Goal: Obtain resource: Download file/media

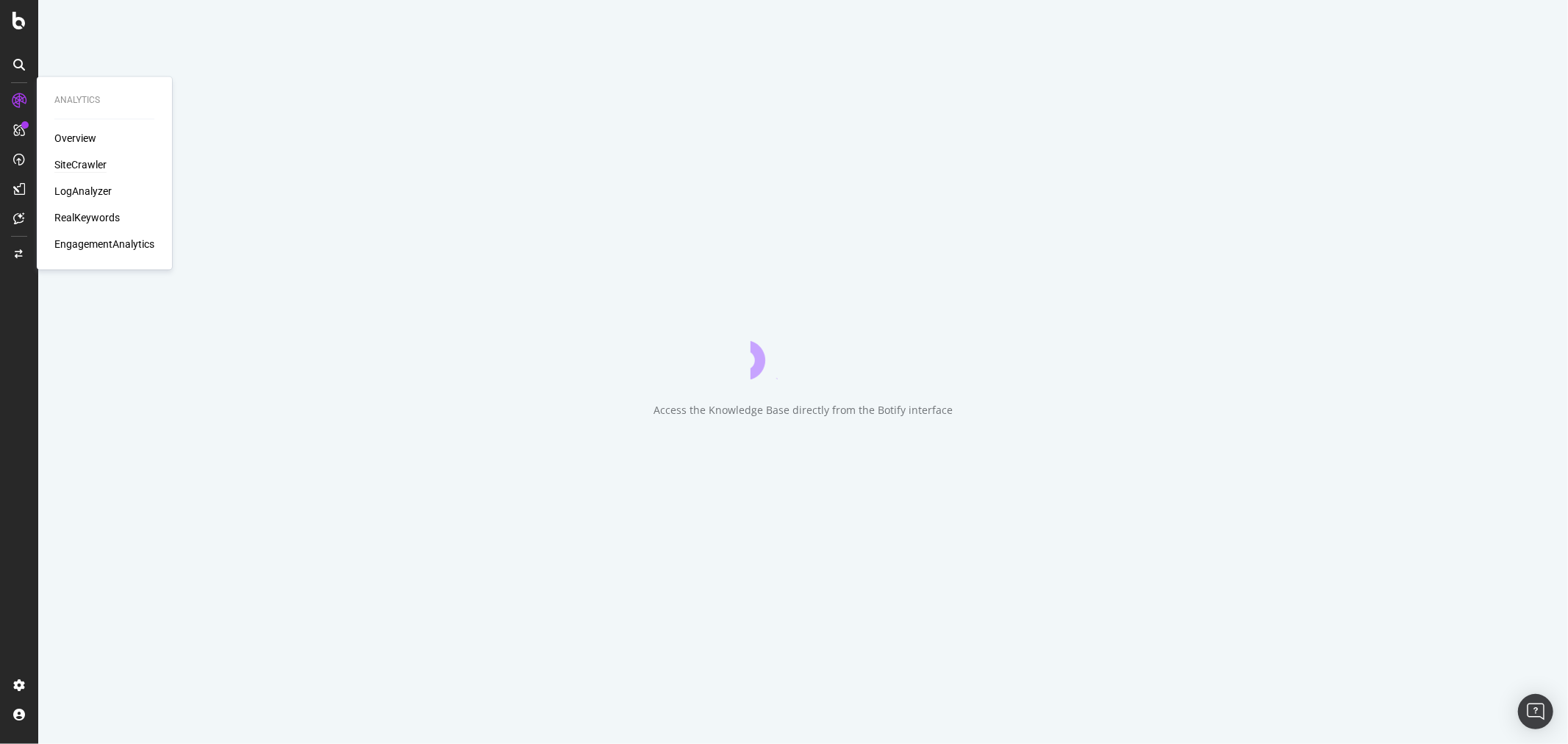
click at [77, 163] on div "SiteCrawler" at bounding box center [80, 165] width 52 height 15
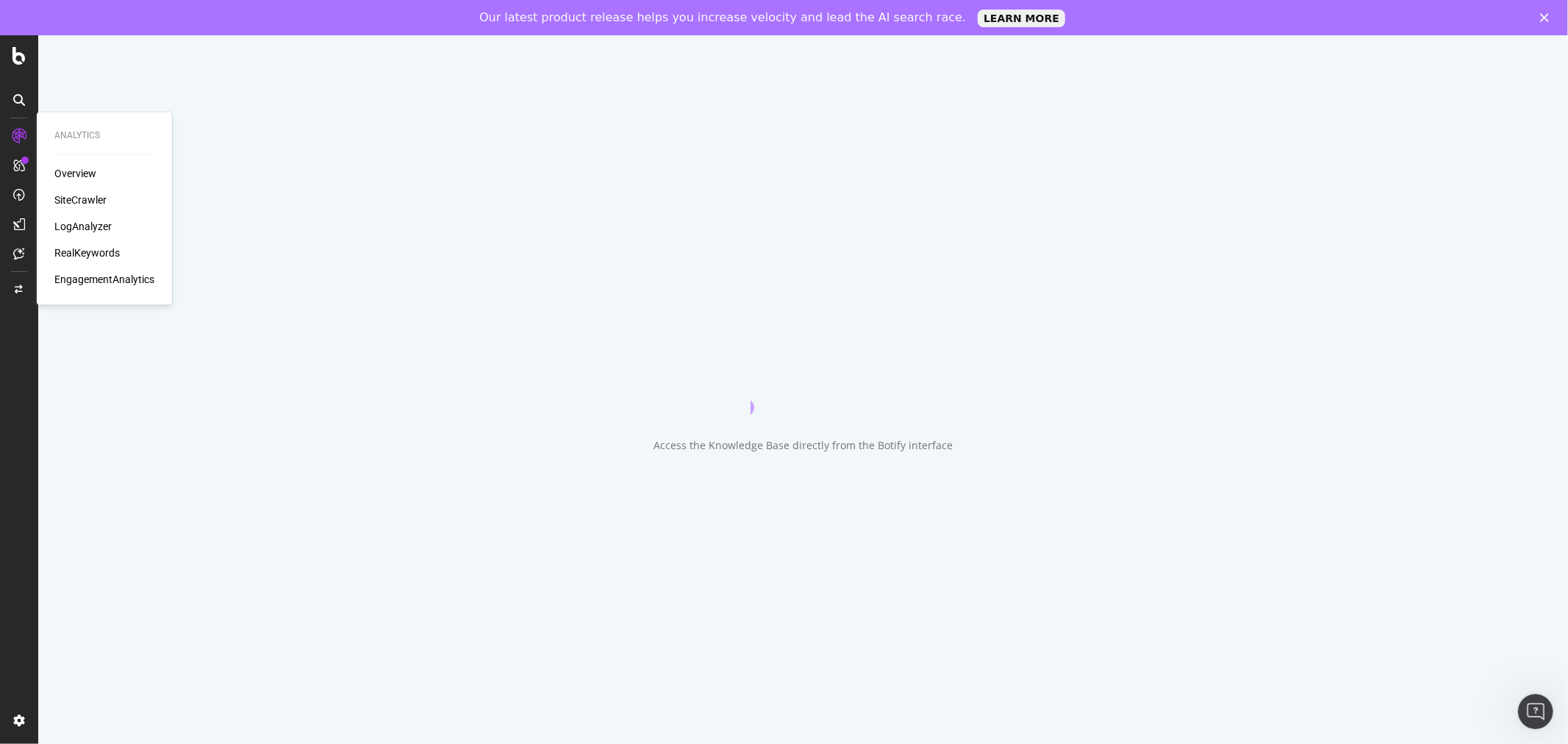
click at [74, 199] on div "SiteCrawler" at bounding box center [80, 200] width 52 height 15
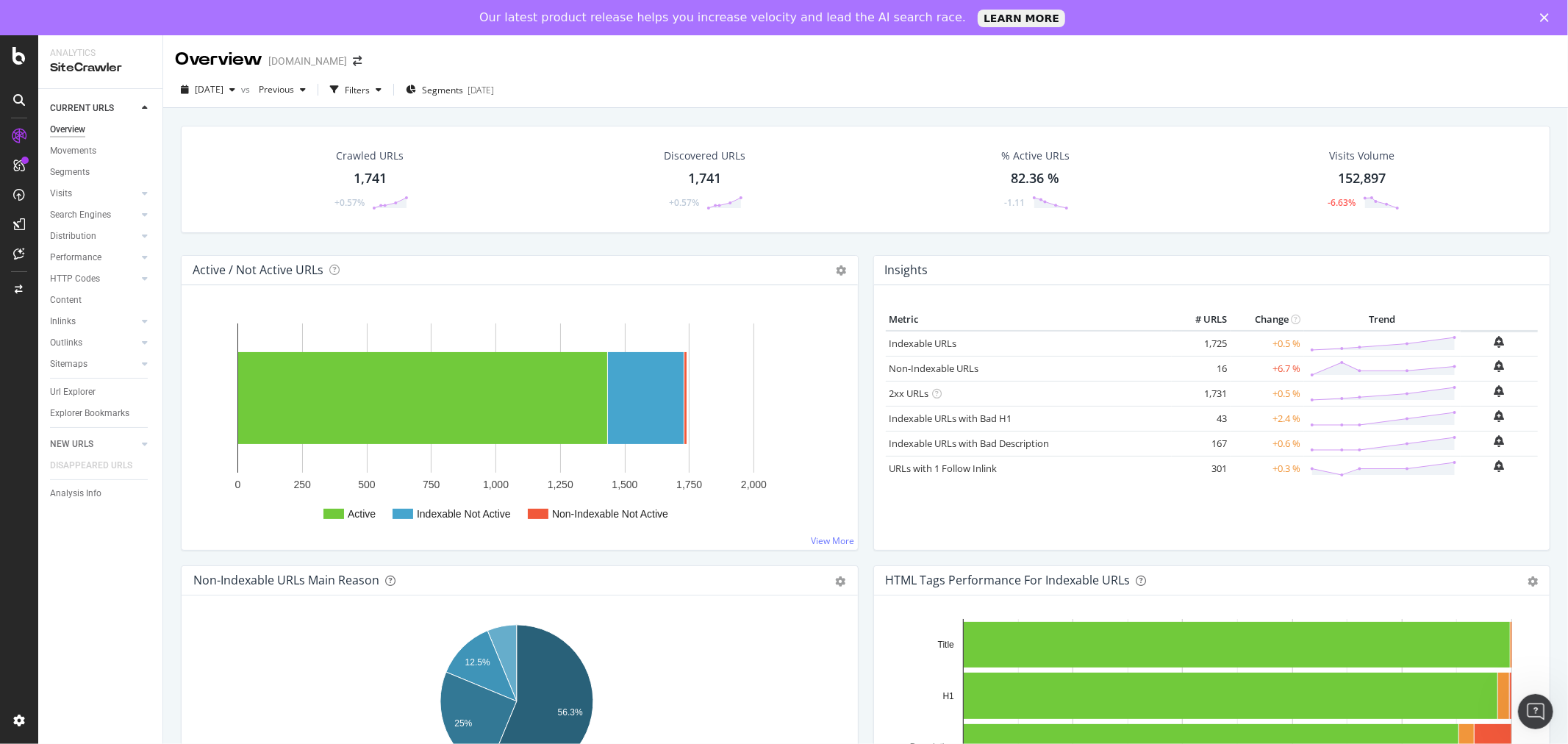
drag, startPoint x: 76, startPoint y: 391, endPoint x: 262, endPoint y: 330, distance: 195.7
click at [76, 391] on div "Url Explorer" at bounding box center [73, 392] width 46 height 16
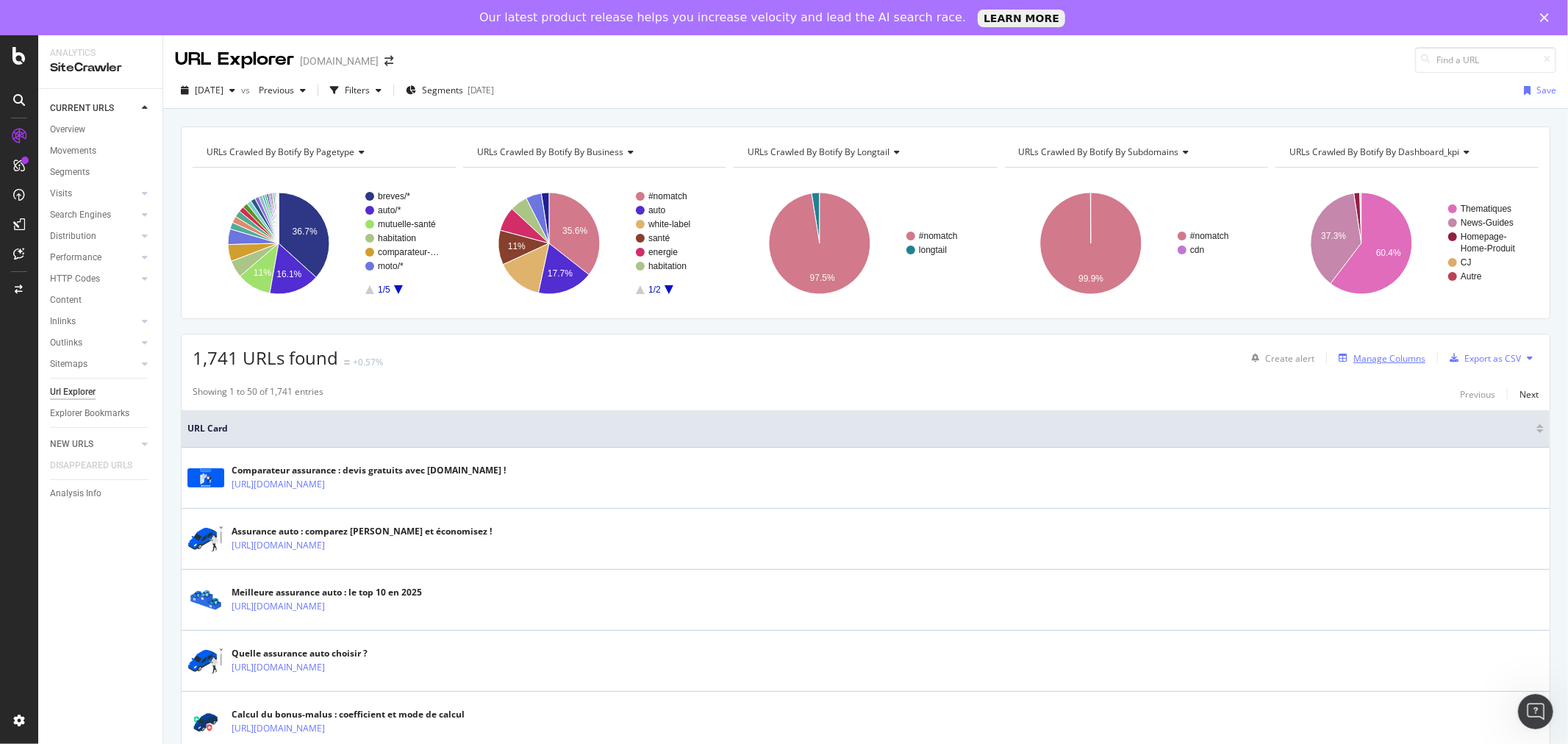
click at [1365, 361] on div "Manage Columns" at bounding box center [1389, 358] width 72 height 13
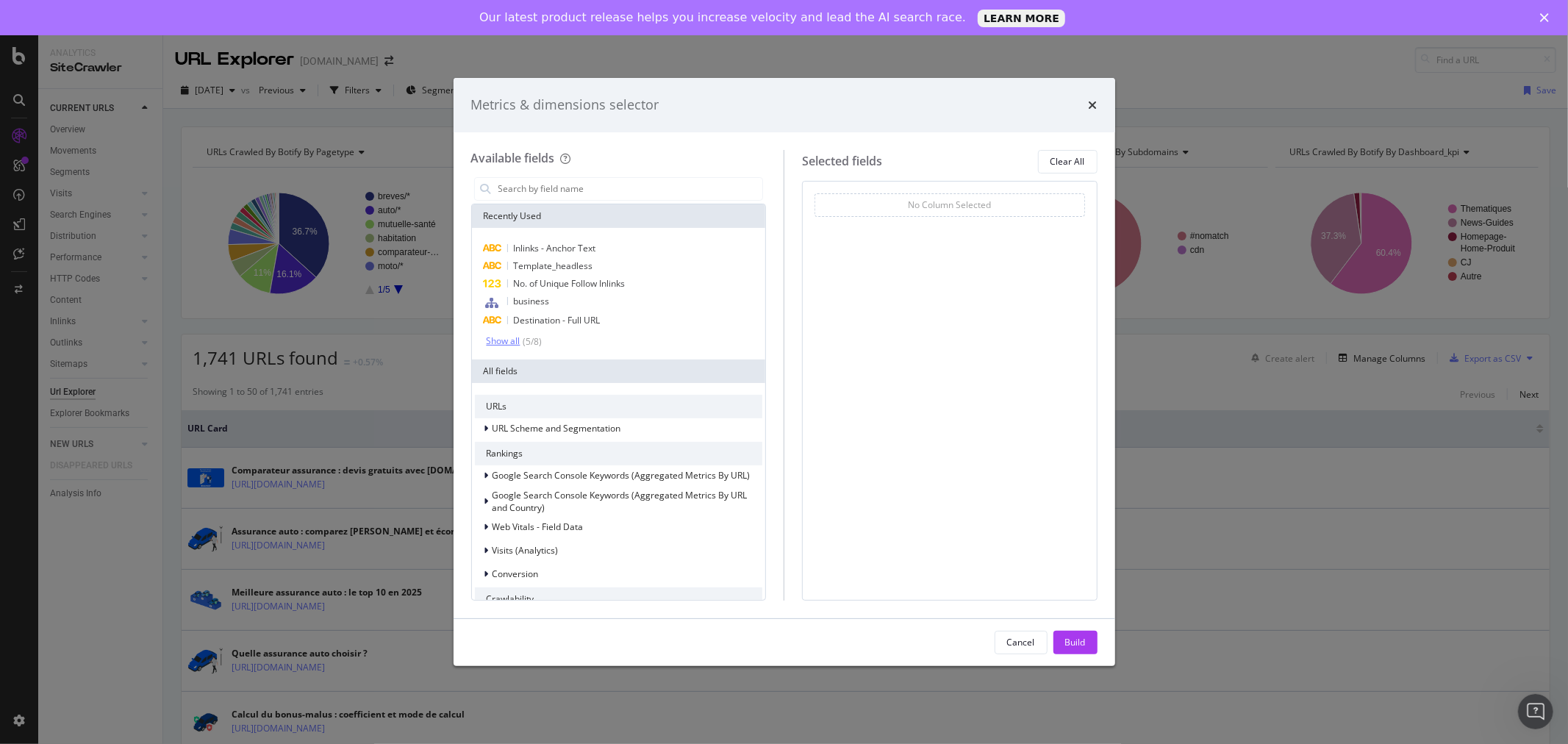
click at [512, 340] on div "Show all" at bounding box center [503, 341] width 34 height 11
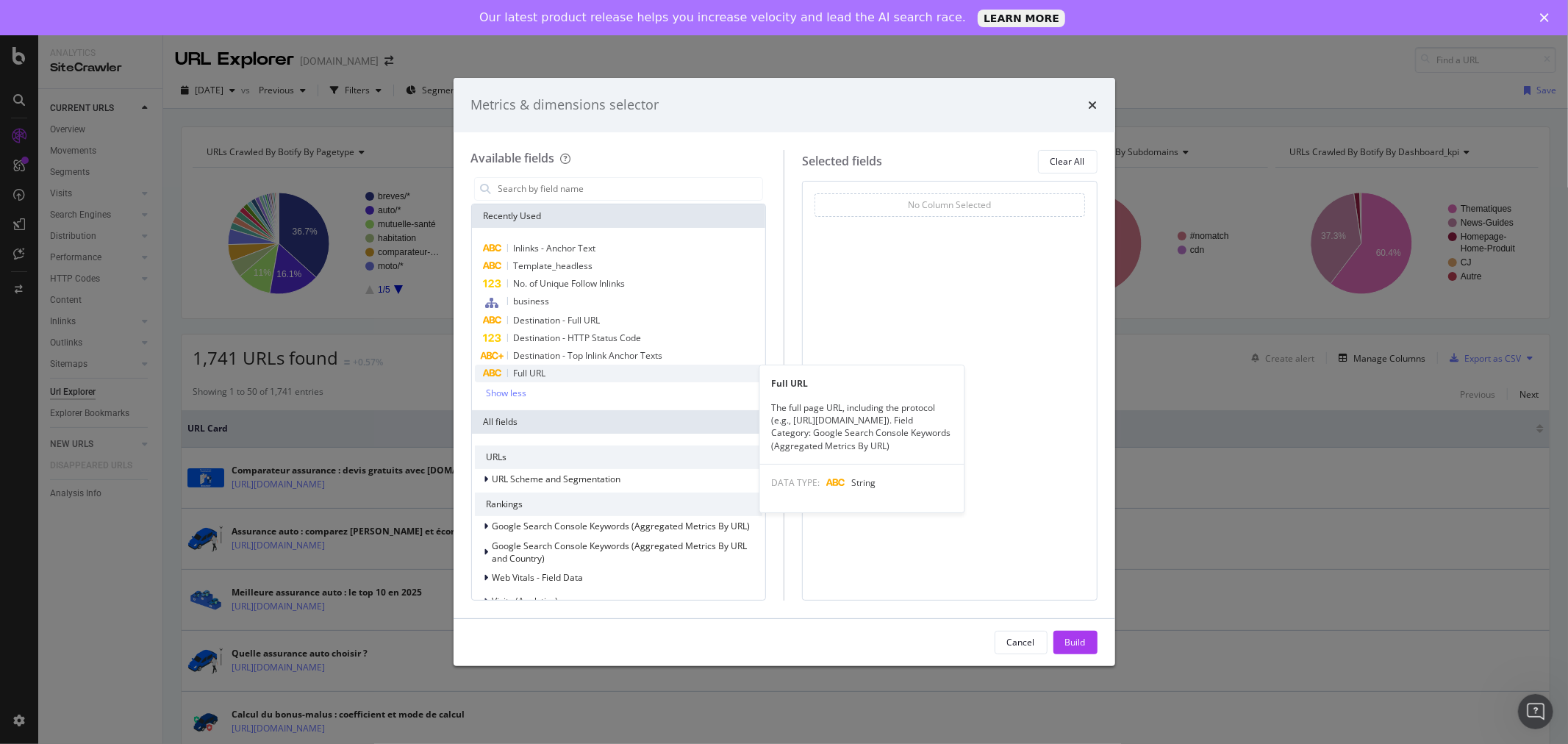
click at [540, 368] on span "Full URL" at bounding box center [529, 372] width 32 height 13
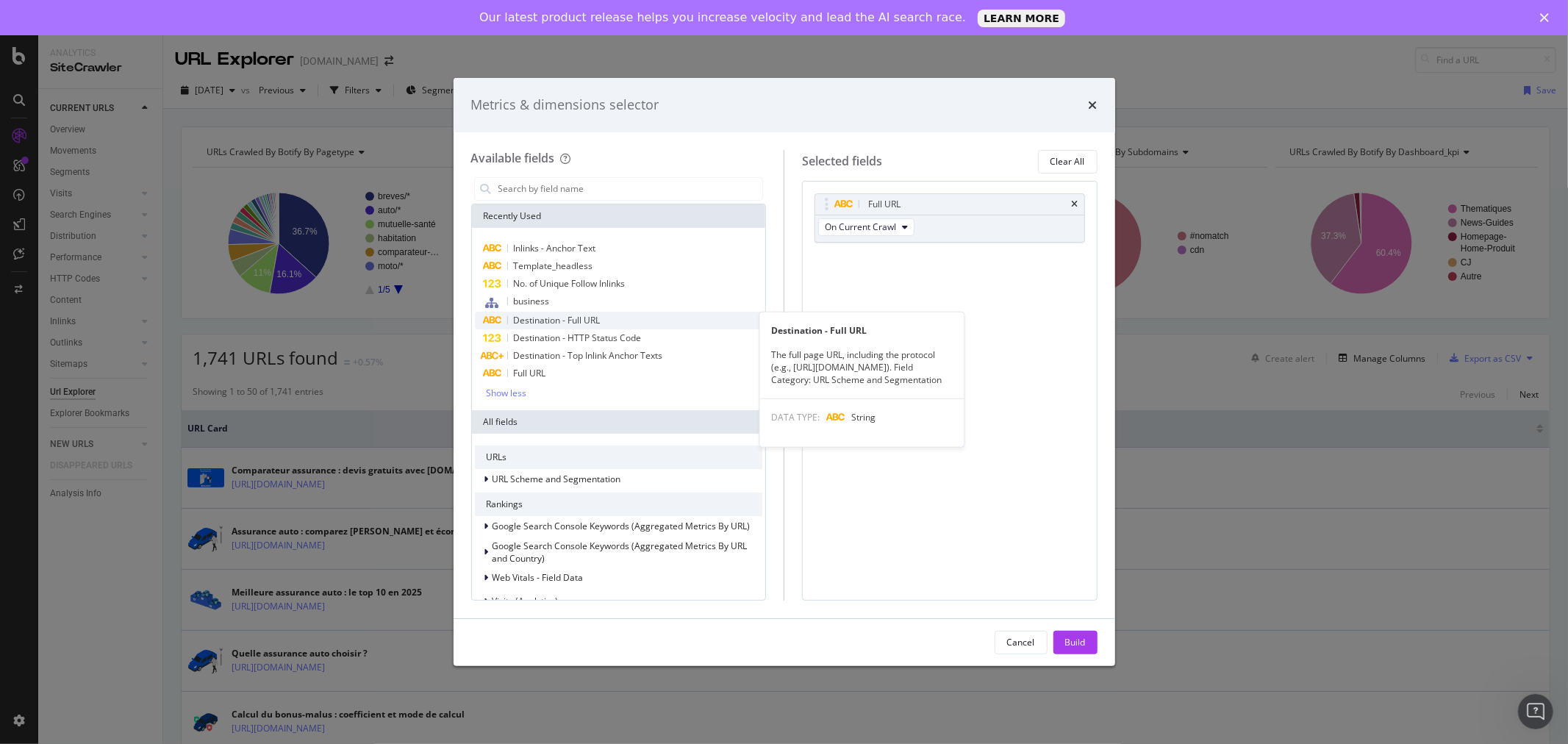
click at [574, 318] on span "Destination - Full URL" at bounding box center [557, 320] width 87 height 13
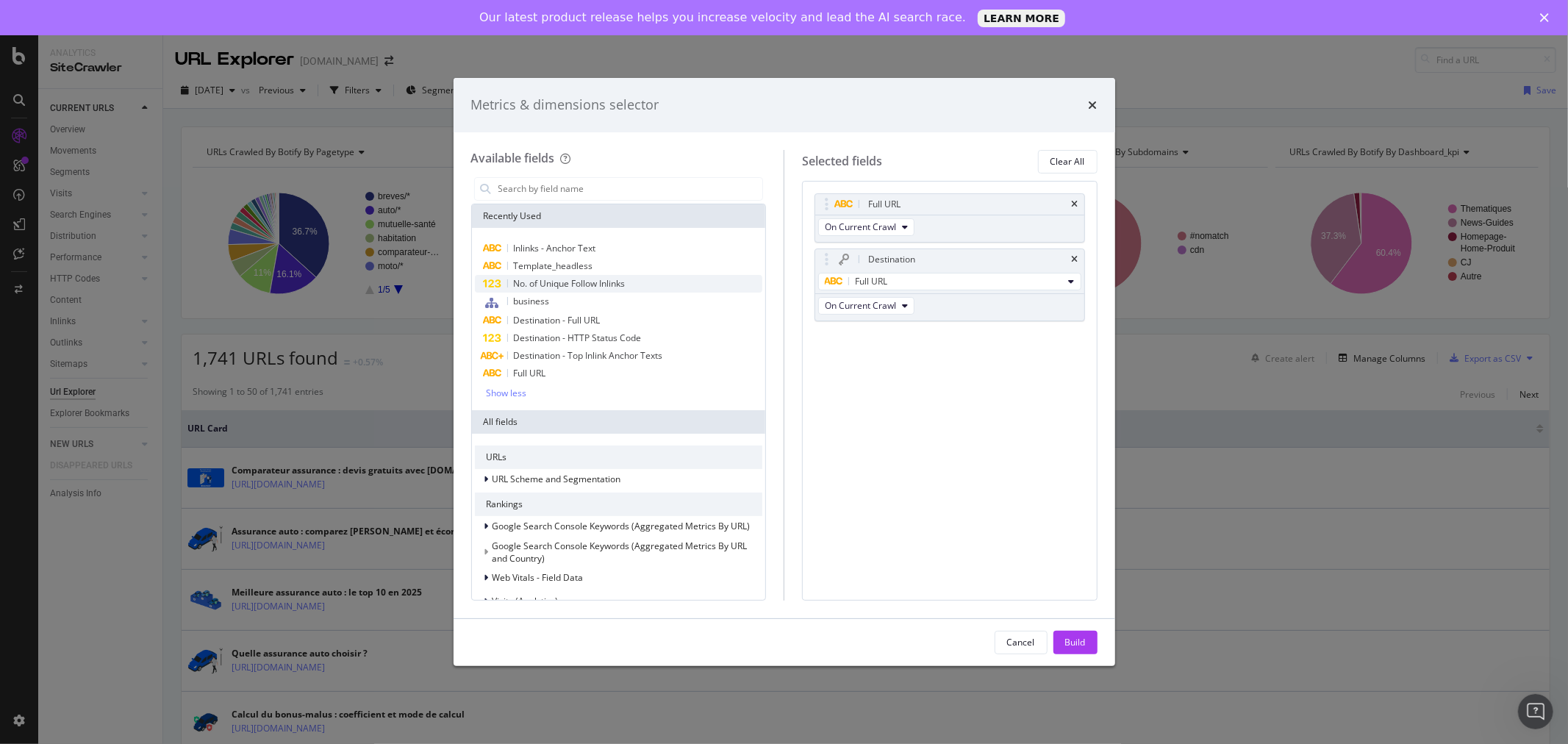
click at [571, 281] on span "No. of Unique Follow Inlinks" at bounding box center [569, 283] width 112 height 13
click at [1073, 256] on icon "times" at bounding box center [1075, 260] width 7 height 9
click at [1075, 645] on div "Build" at bounding box center [1075, 642] width 20 height 13
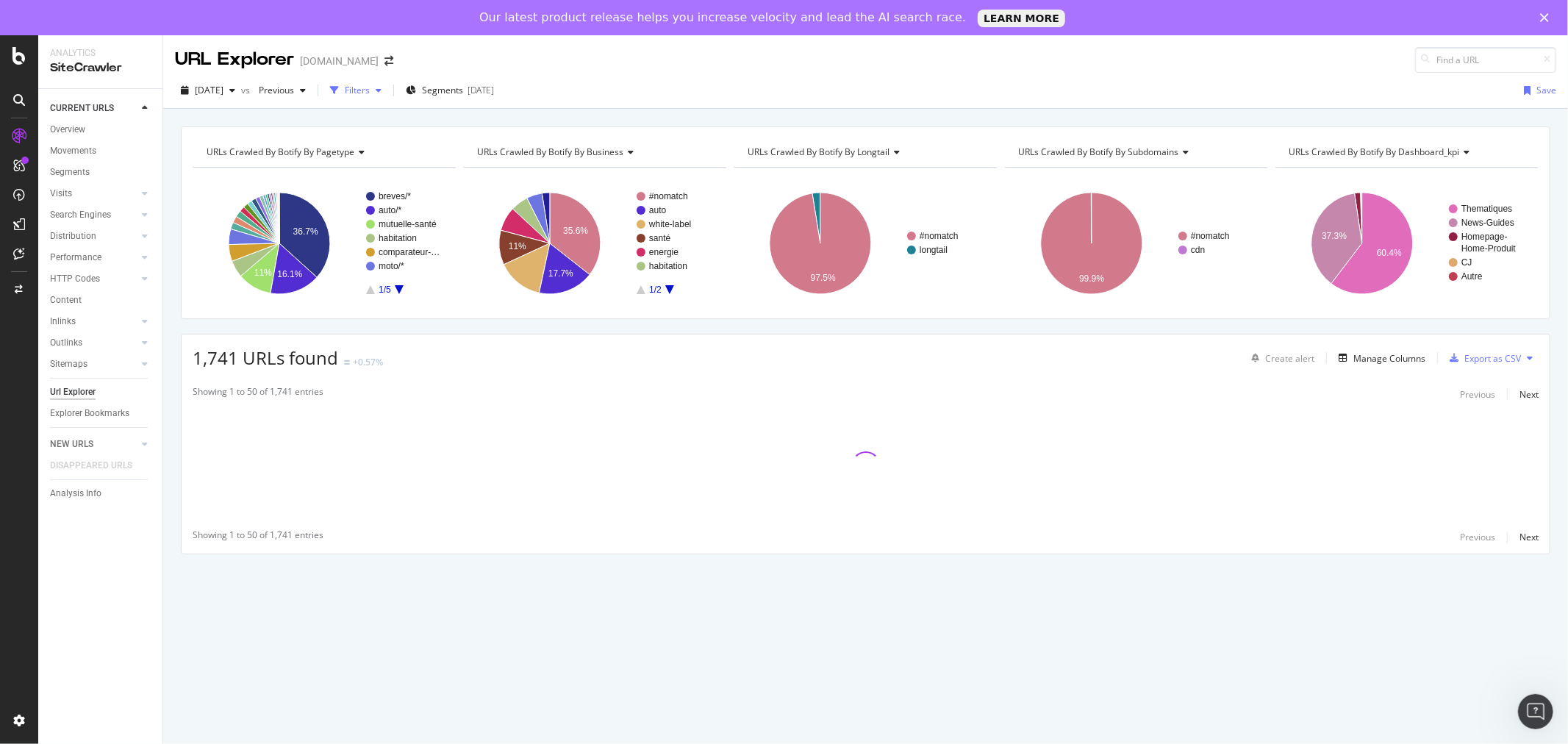
click at [369, 91] on div "Filters" at bounding box center [357, 90] width 25 height 13
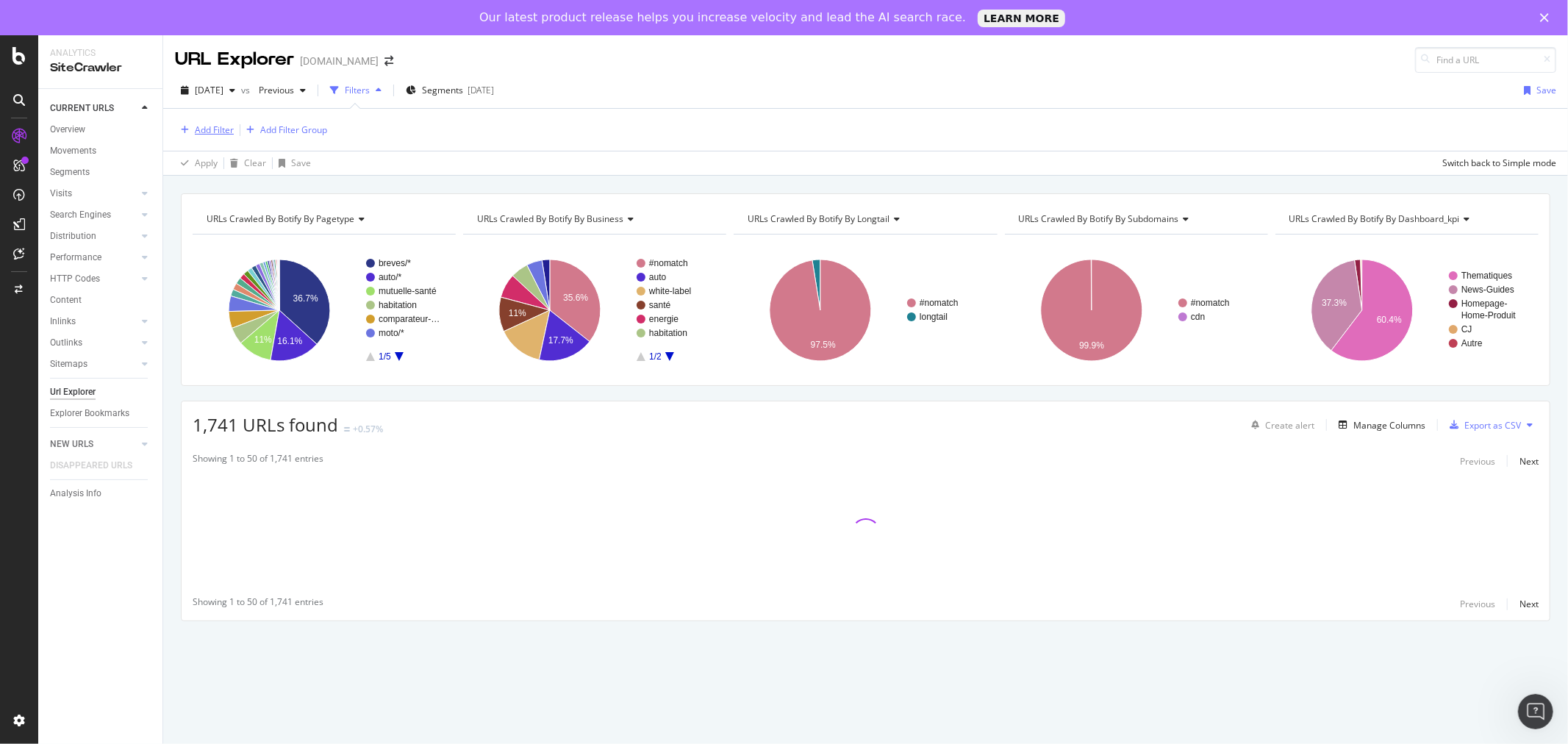
click at [215, 130] on div "Add Filter" at bounding box center [214, 129] width 39 height 13
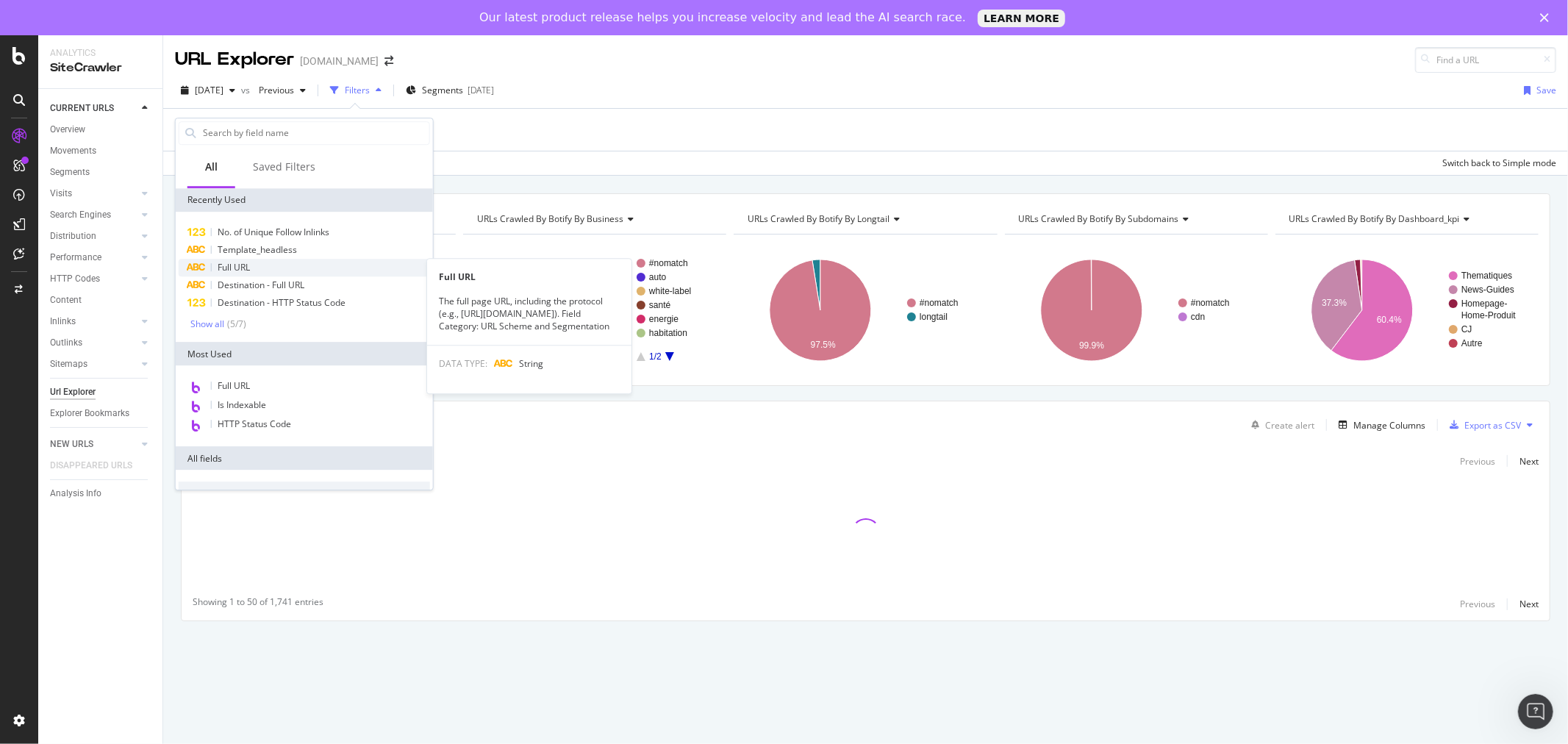
click at [282, 269] on div "Full URL" at bounding box center [304, 267] width 252 height 17
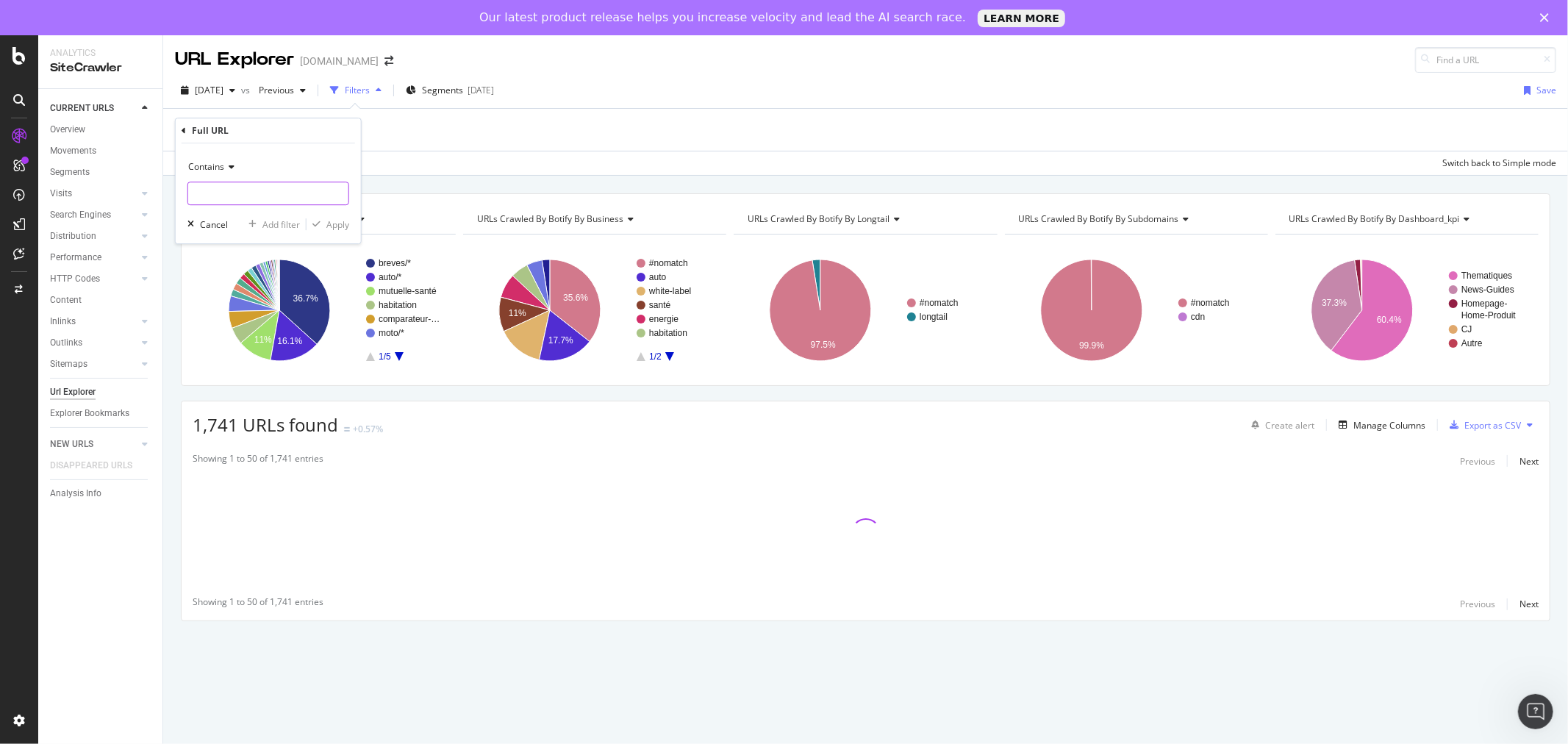
click at [245, 193] on input "text" at bounding box center [268, 193] width 160 height 23
type input "assurance-habitation"
click at [321, 224] on div "button" at bounding box center [316, 224] width 20 height 9
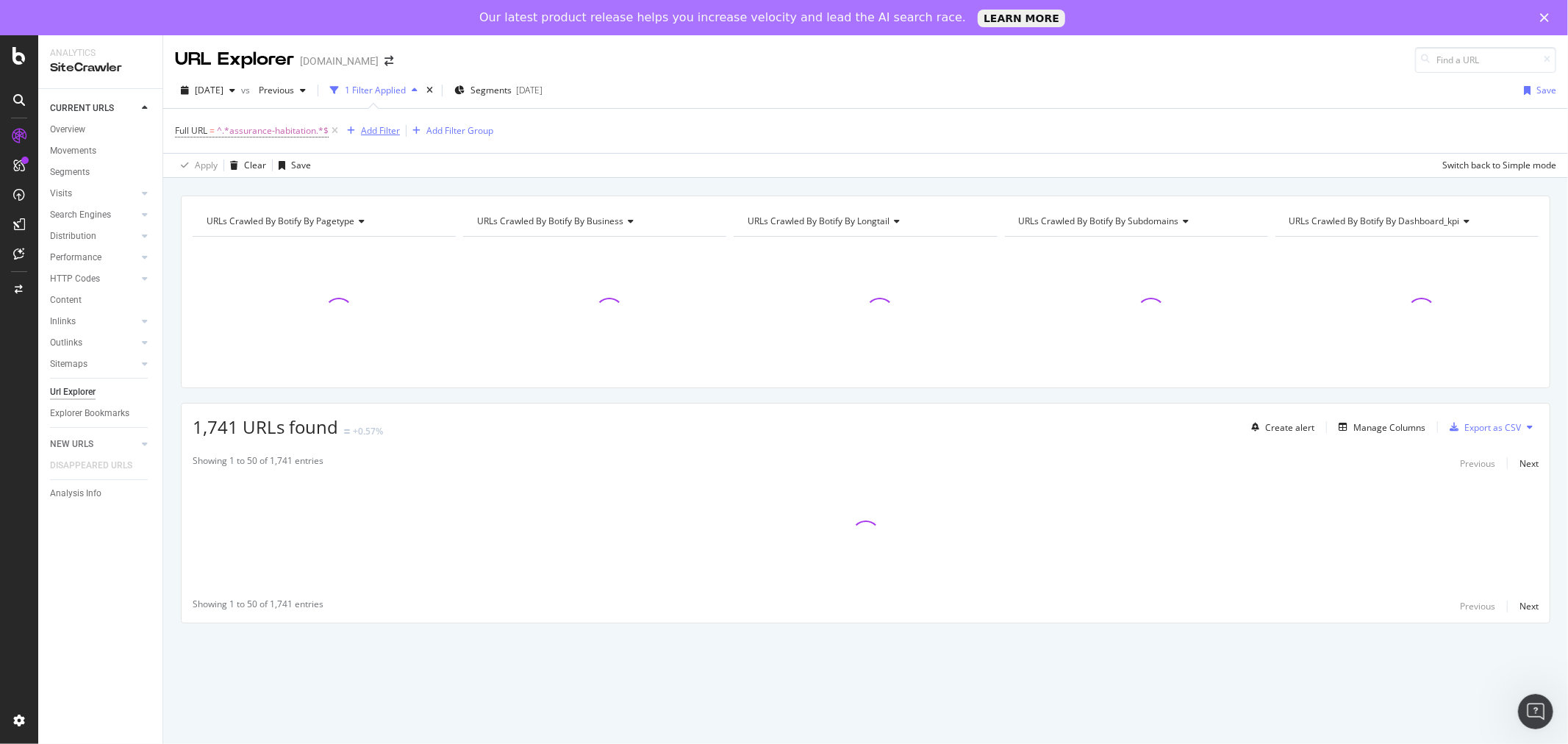
click at [373, 132] on div "Add Filter" at bounding box center [381, 130] width 39 height 13
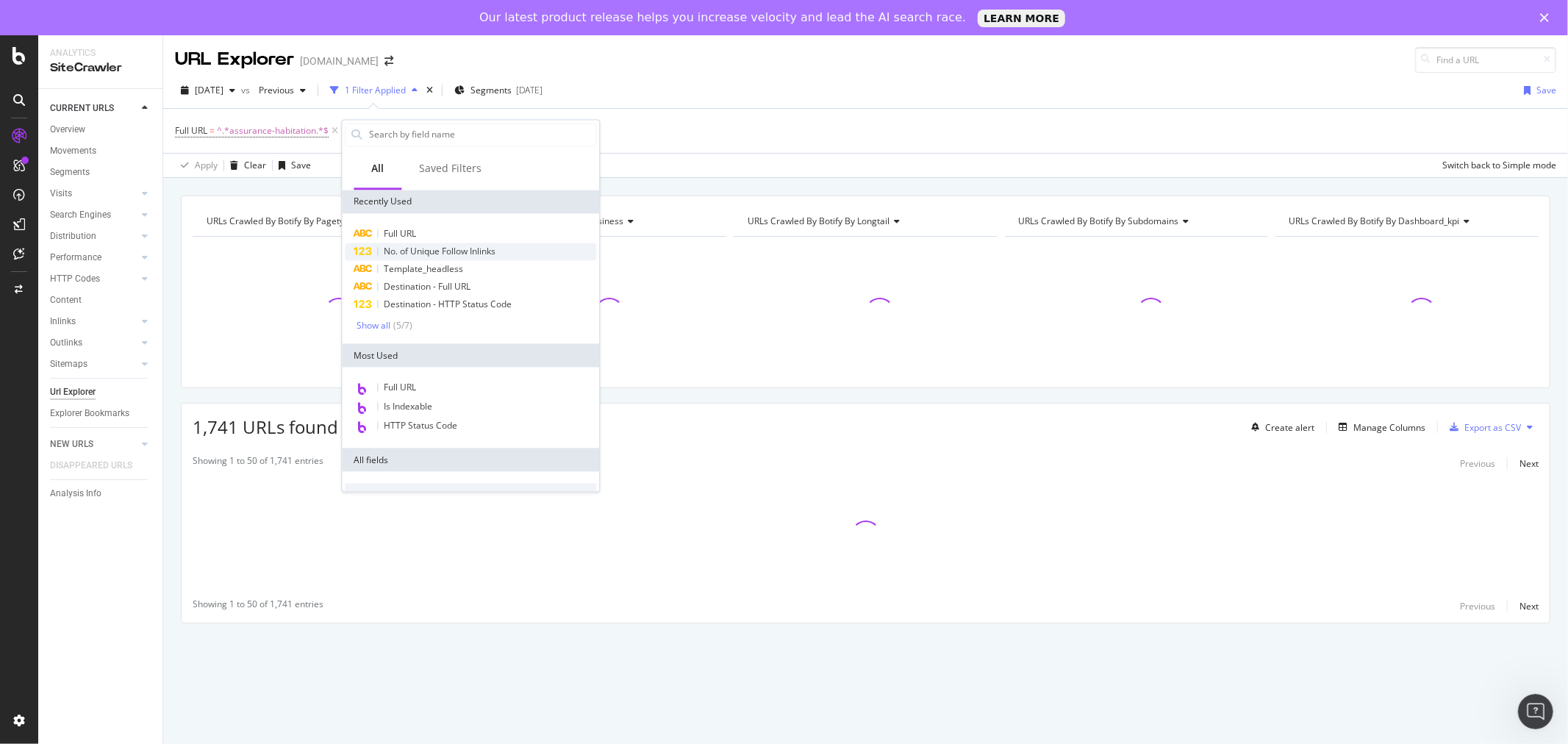
click at [425, 254] on span "No. of Unique Follow Inlinks" at bounding box center [439, 251] width 112 height 13
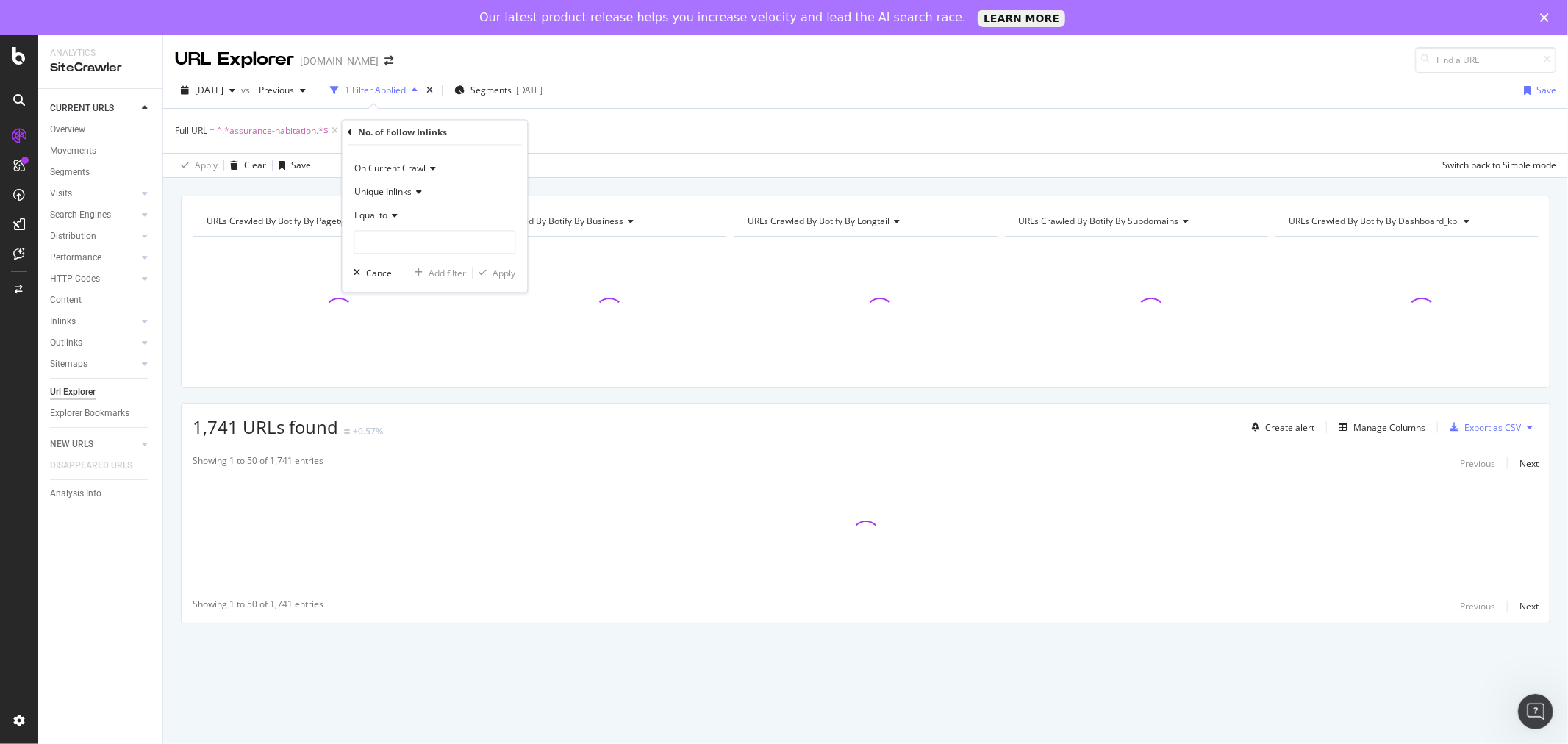
click at [394, 214] on icon at bounding box center [393, 216] width 11 height 9
click at [403, 282] on div "Less than" at bounding box center [436, 284] width 157 height 19
click at [405, 239] on input "number" at bounding box center [434, 242] width 161 height 23
type input "20"
click at [498, 270] on div "Apply" at bounding box center [504, 273] width 23 height 13
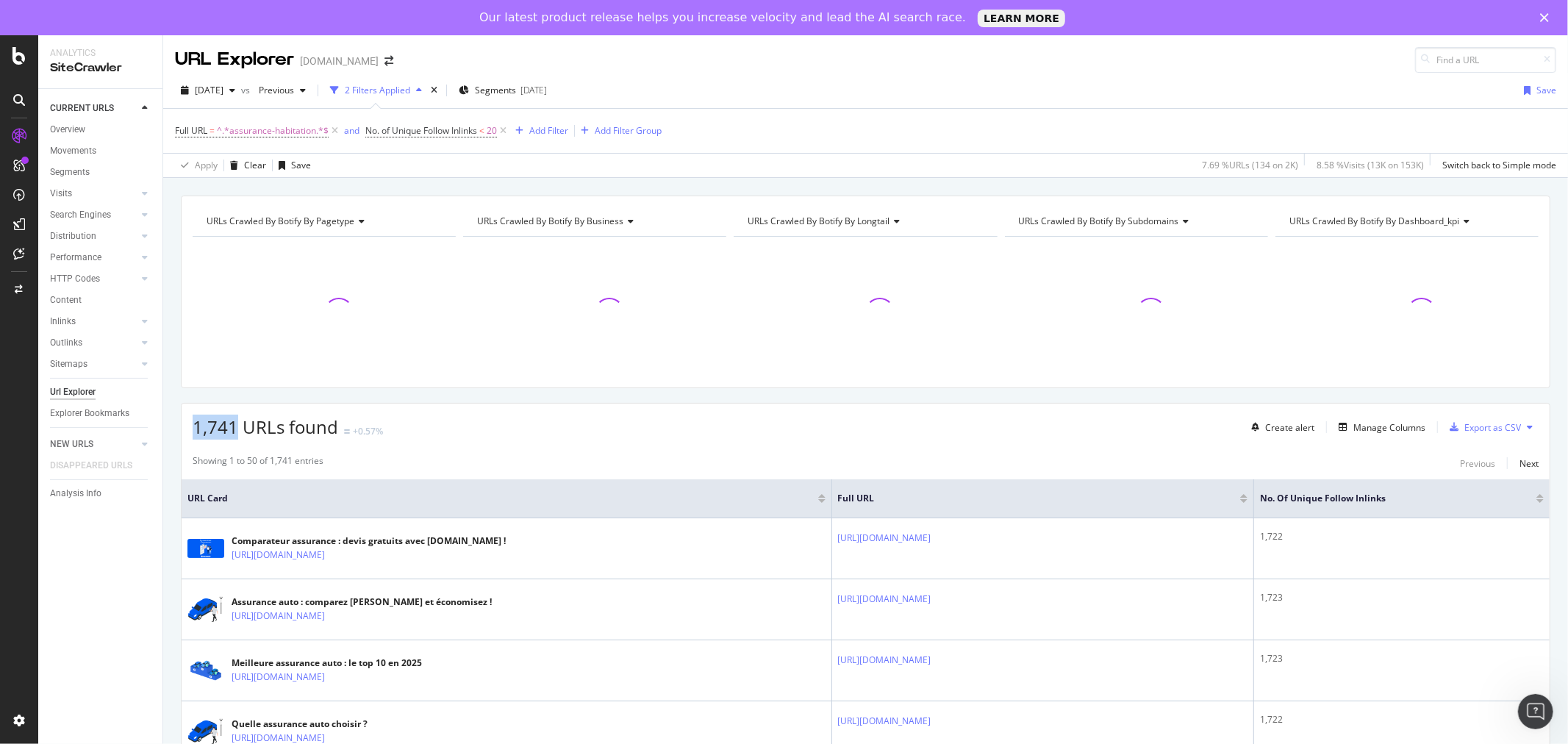
drag, startPoint x: 236, startPoint y: 423, endPoint x: 182, endPoint y: 429, distance: 54.3
click at [190, 429] on div "1,741 URLs found +0.57% Create alert Manage Columns Export as CSV" at bounding box center [866, 421] width 1368 height 36
drag, startPoint x: 194, startPoint y: 429, endPoint x: 238, endPoint y: 427, distance: 44.0
click at [238, 427] on span "1,741 URLs found" at bounding box center [265, 426] width 146 height 24
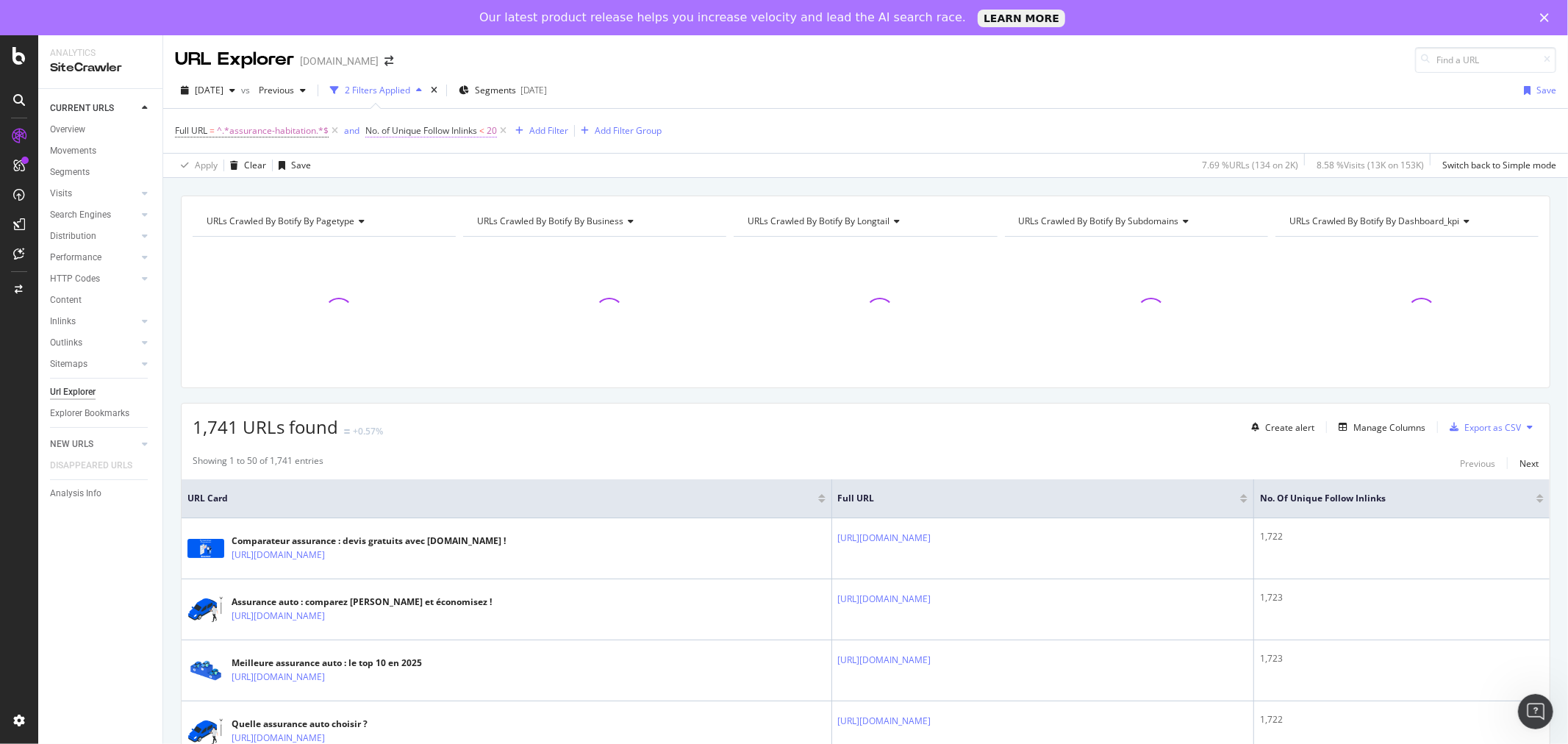
click at [368, 134] on span "No. of Unique Follow Inlinks" at bounding box center [421, 130] width 112 height 13
click at [776, 125] on div "Full URL = ^.*assurance-habitation.*$ and No. of Unique Follow Inlinks < 20 Add…" at bounding box center [865, 131] width 1381 height 44
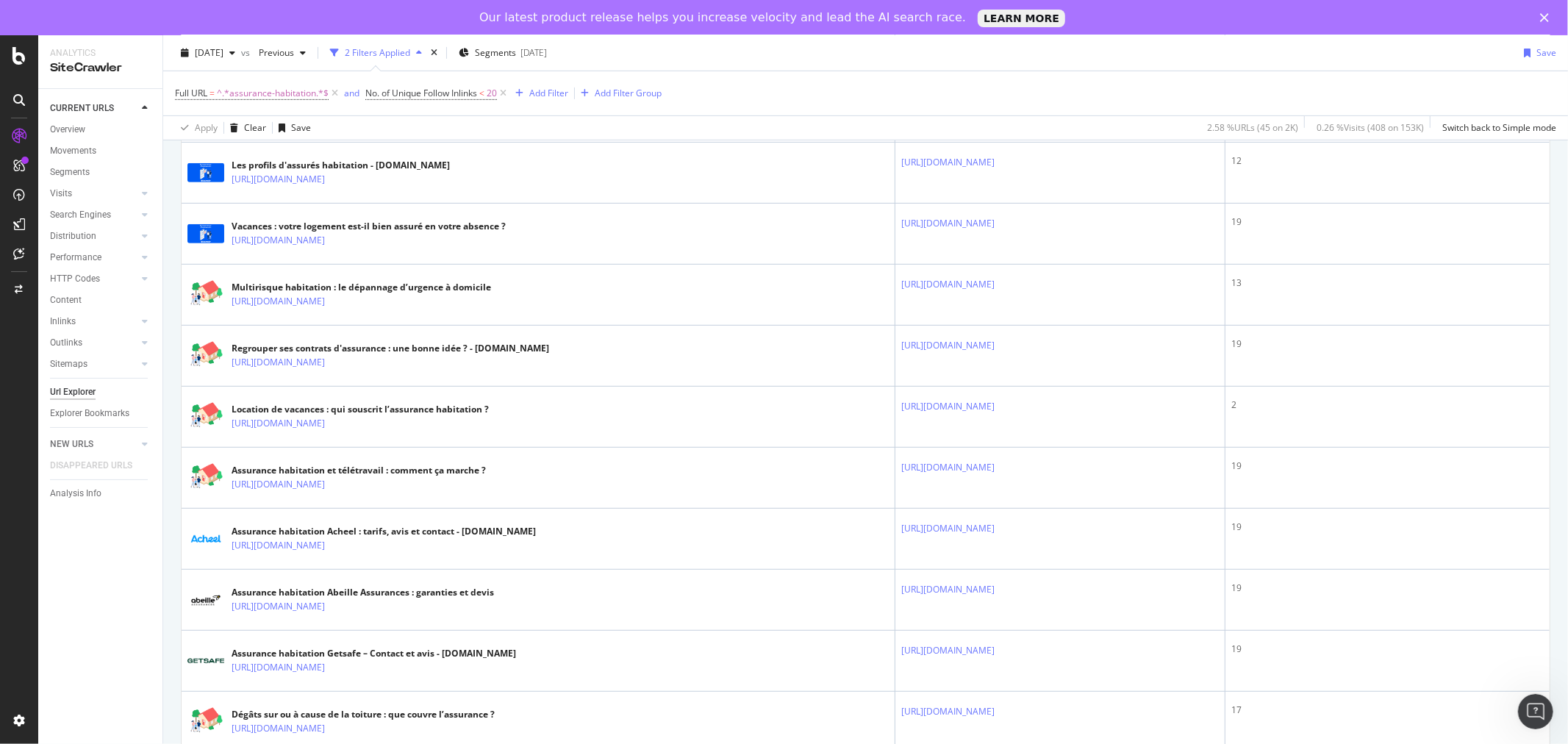
scroll to position [327, 0]
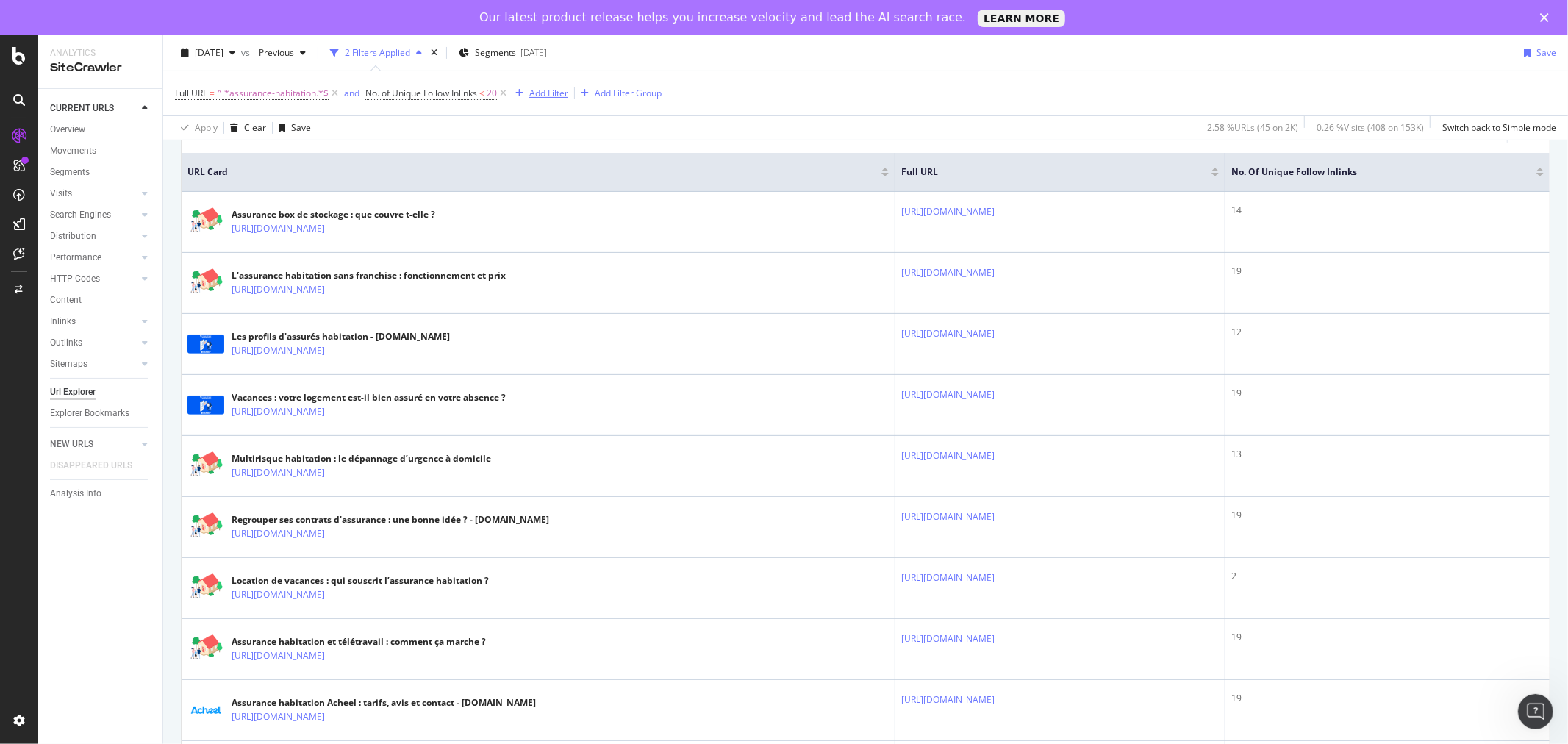
click at [550, 98] on div "Add Filter" at bounding box center [549, 93] width 39 height 13
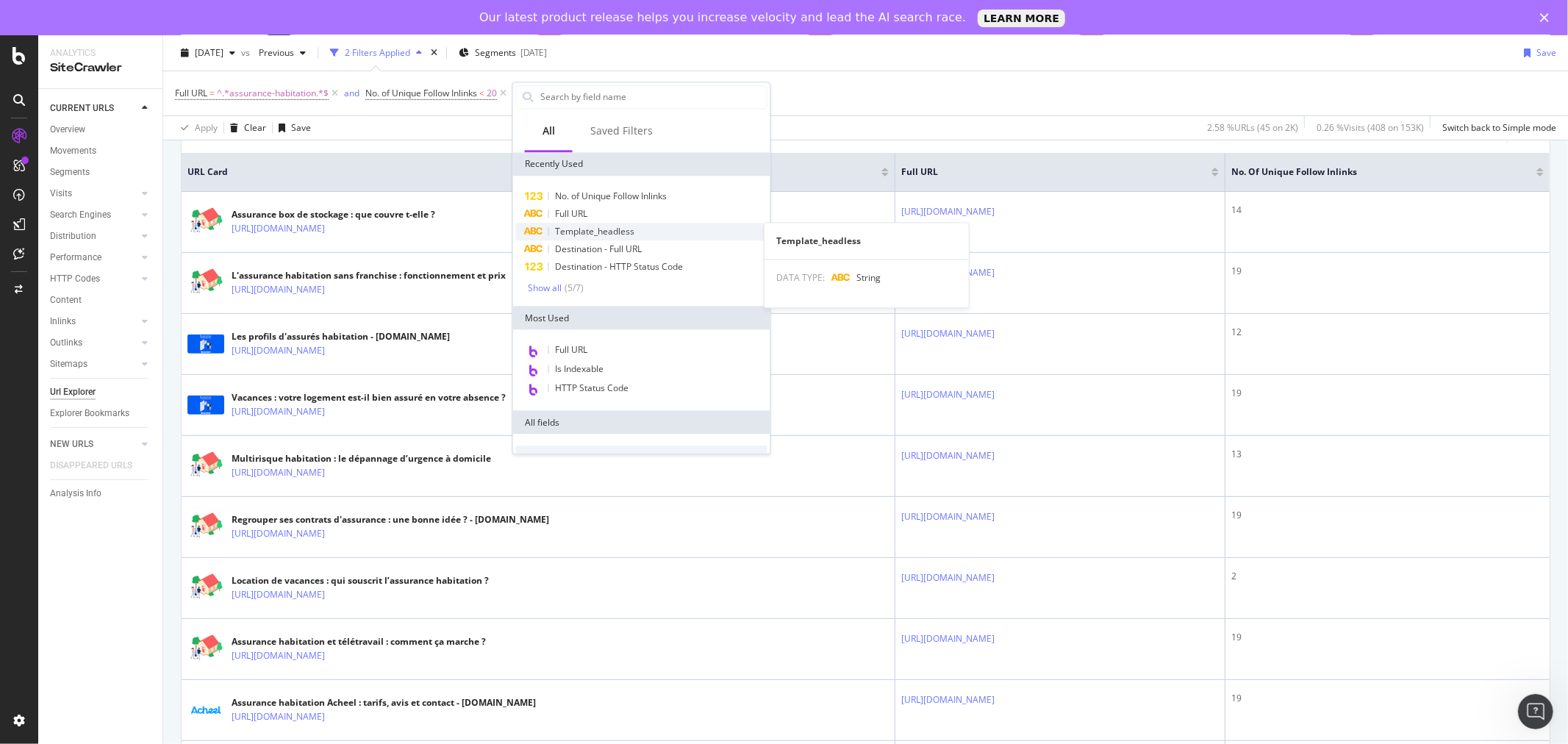
click at [599, 225] on span "Template_headless" at bounding box center [595, 231] width 80 height 13
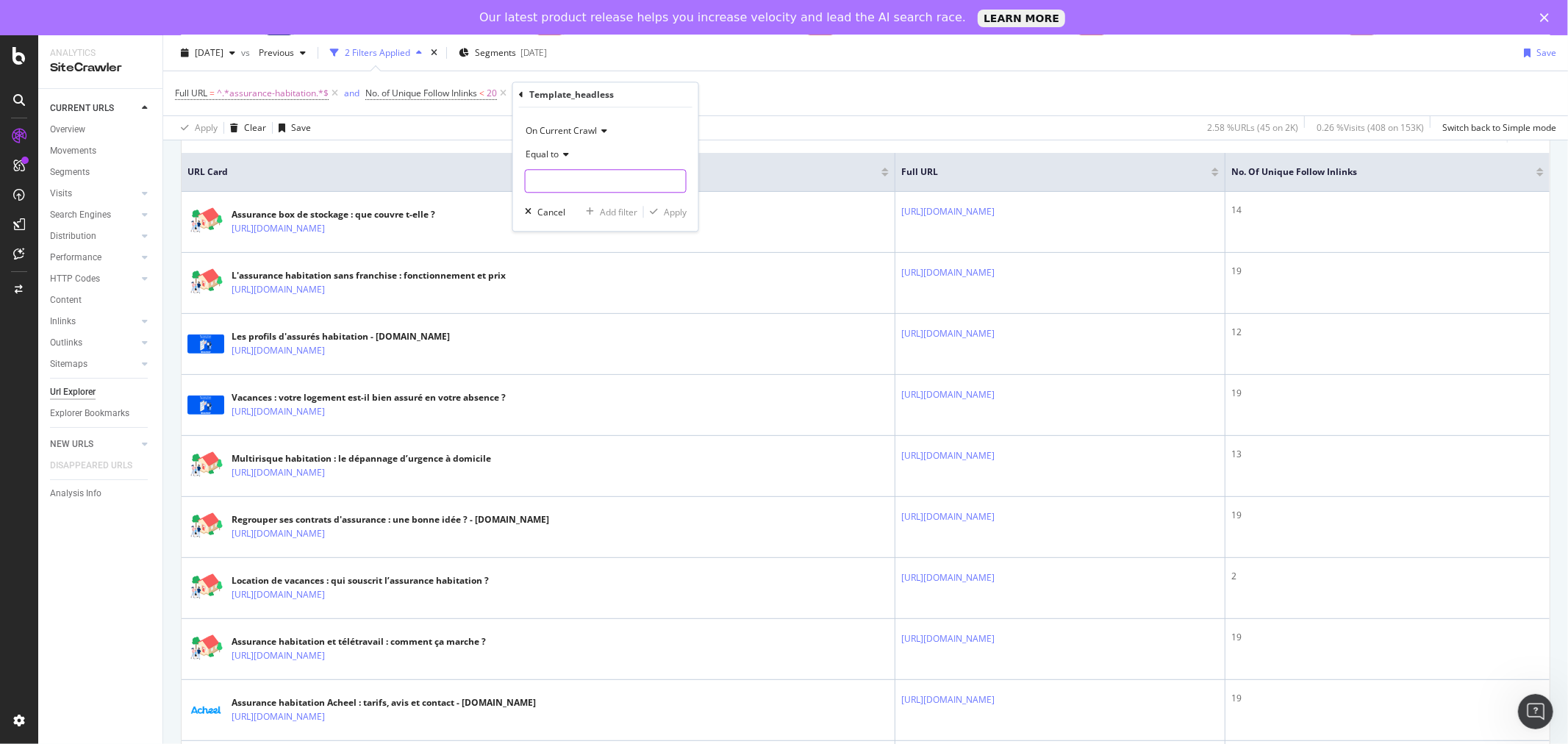
click at [562, 180] on input "text" at bounding box center [605, 180] width 160 height 23
click at [562, 157] on icon at bounding box center [564, 155] width 11 height 9
click at [565, 202] on span "Not equal to" at bounding box center [557, 203] width 50 height 13
click at [575, 182] on input "text" at bounding box center [605, 180] width 160 height 23
click at [566, 156] on span "Not equal to" at bounding box center [550, 154] width 50 height 13
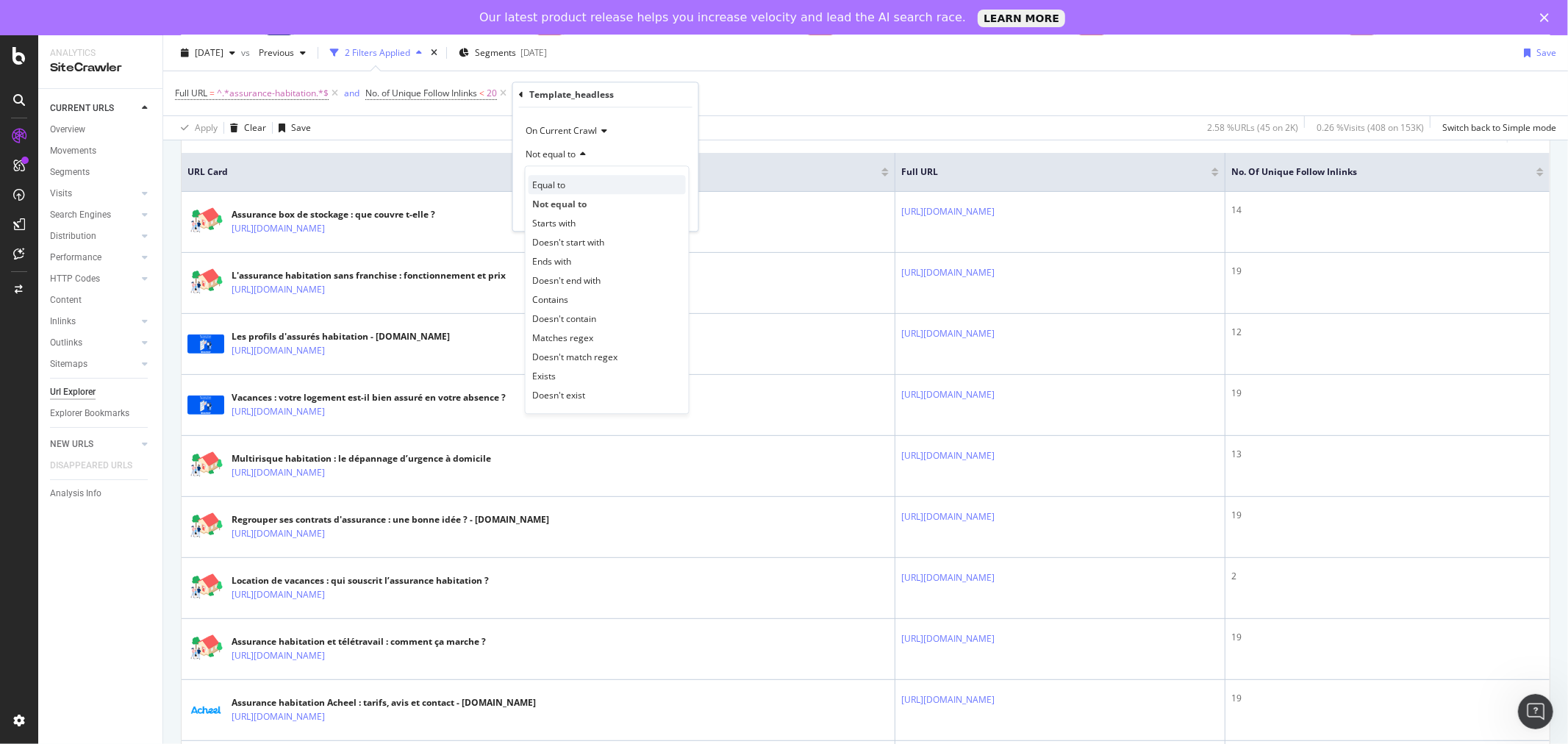
click at [565, 182] on span "Equal to" at bounding box center [549, 185] width 33 height 13
click at [569, 182] on input "text" at bounding box center [605, 180] width 160 height 23
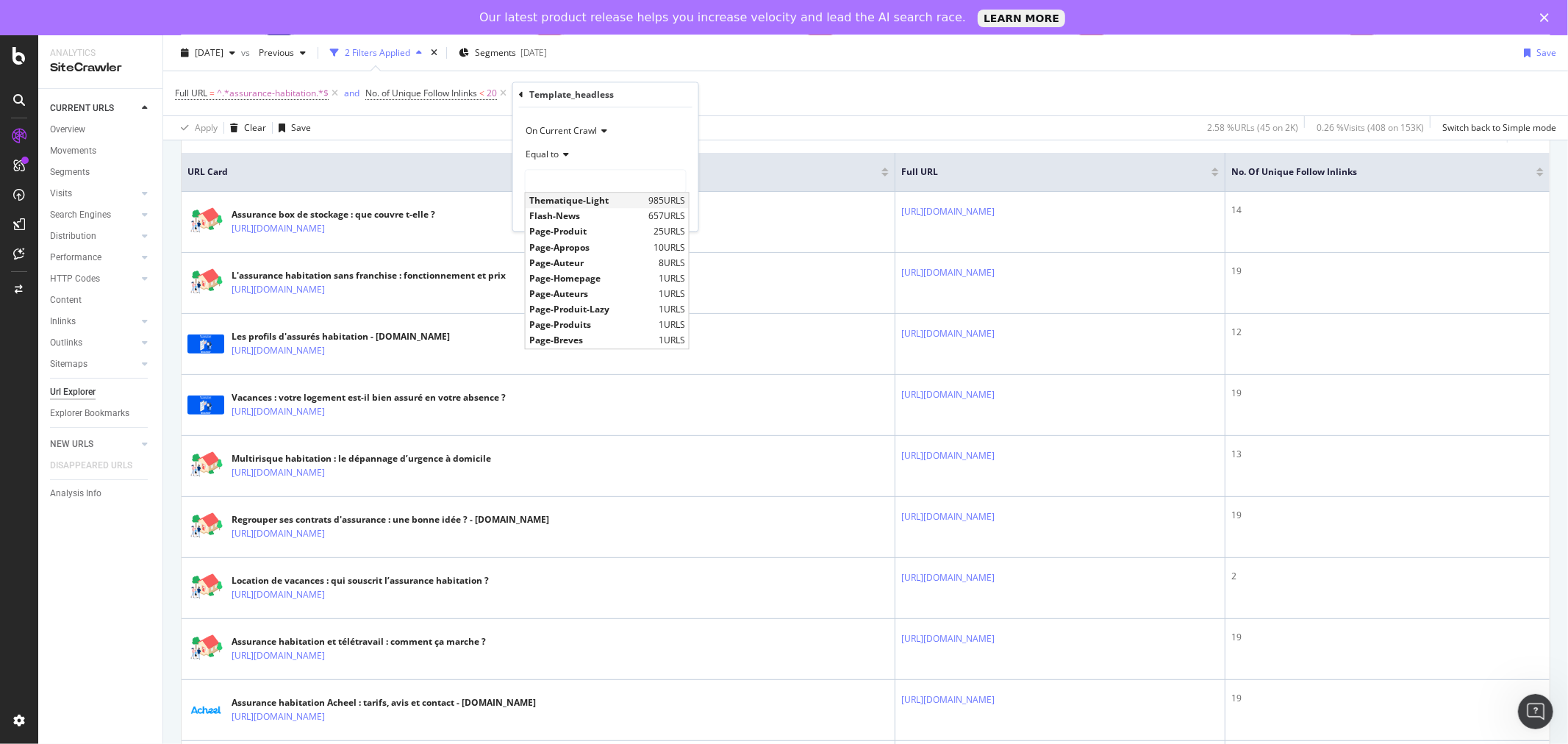
click at [574, 199] on span "Thematique-Light" at bounding box center [587, 200] width 116 height 13
type input "Thematique-Light"
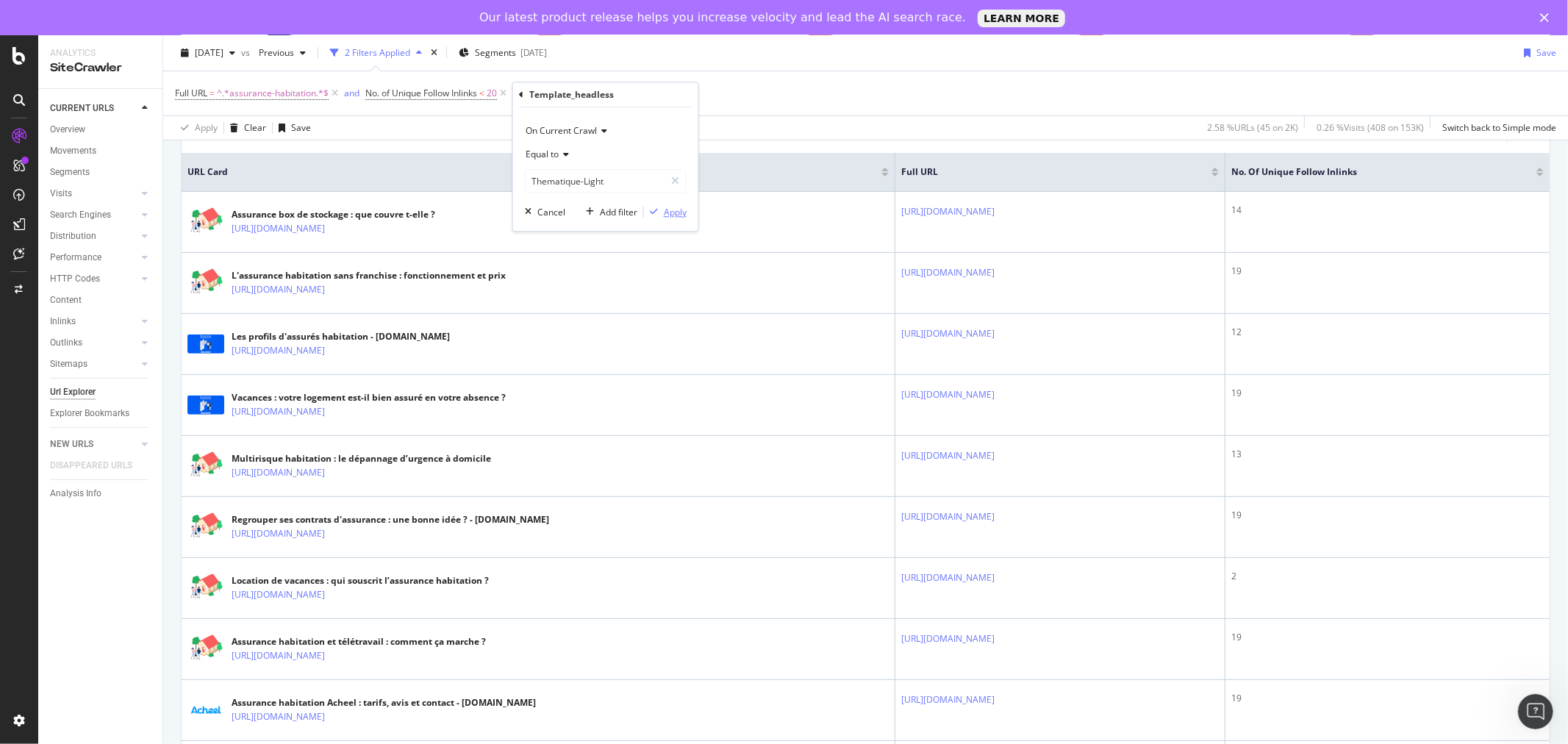
click at [659, 210] on div "button" at bounding box center [653, 212] width 20 height 9
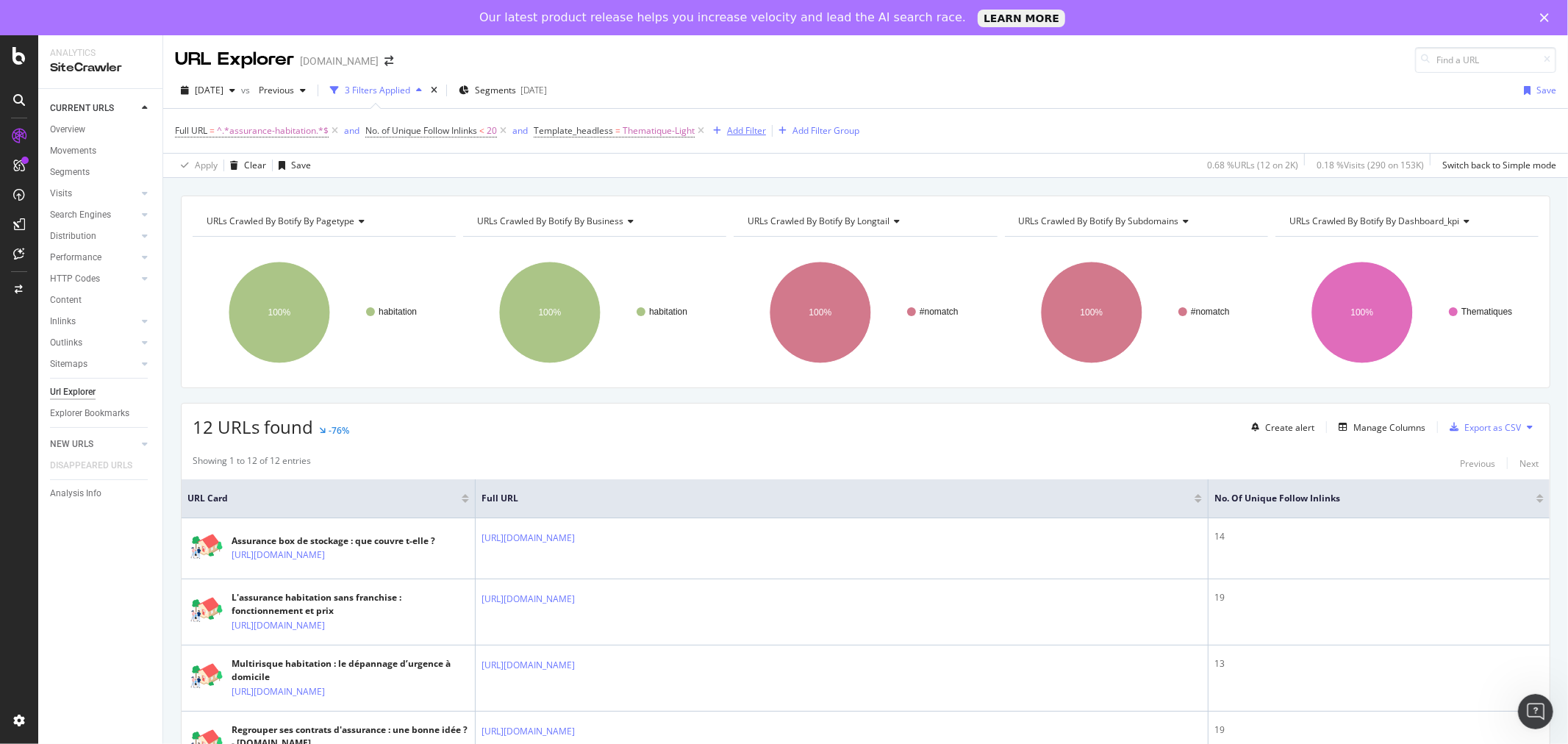
click at [752, 136] on div "Add Filter" at bounding box center [746, 130] width 39 height 13
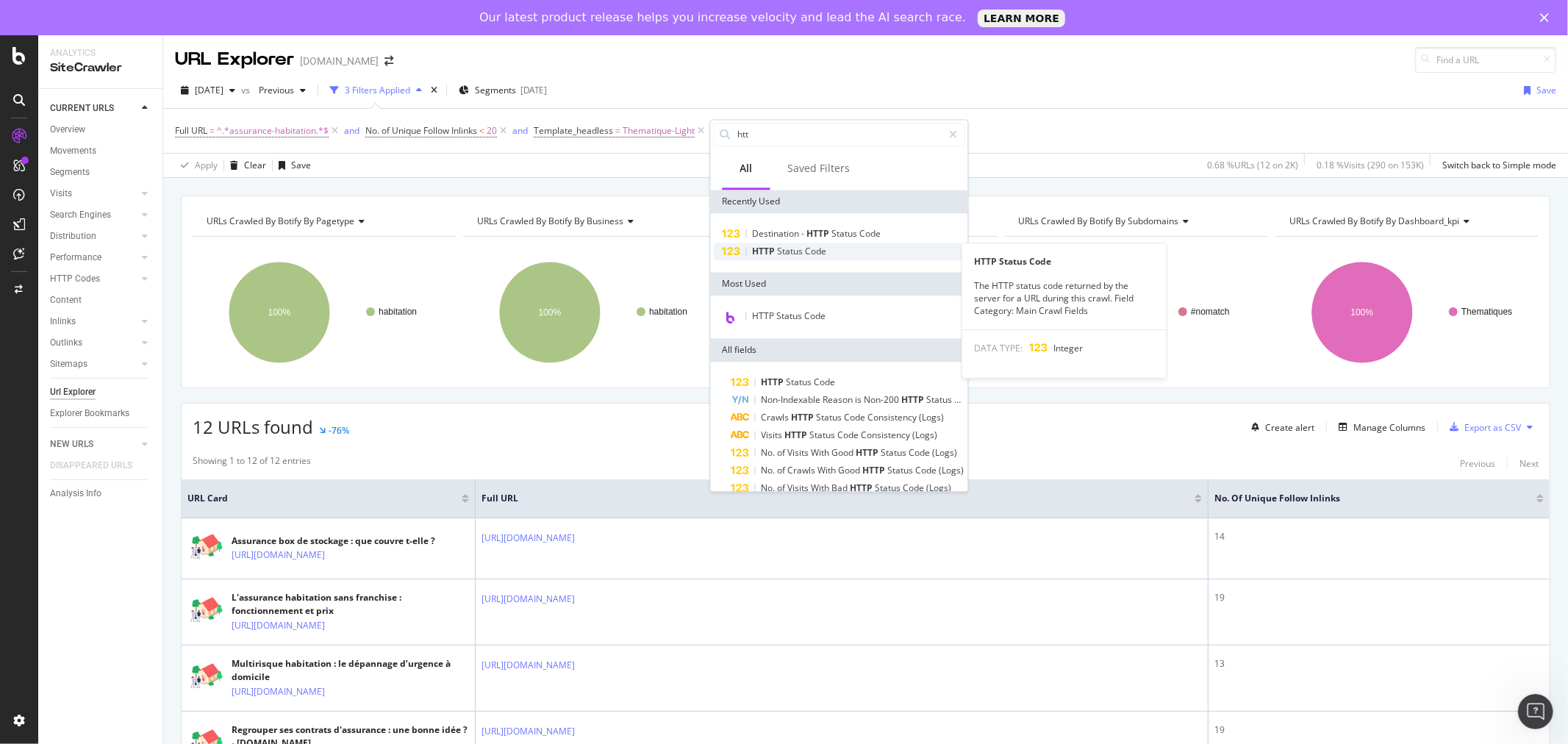
type input "htt"
click at [786, 247] on span "Status" at bounding box center [792, 251] width 28 height 13
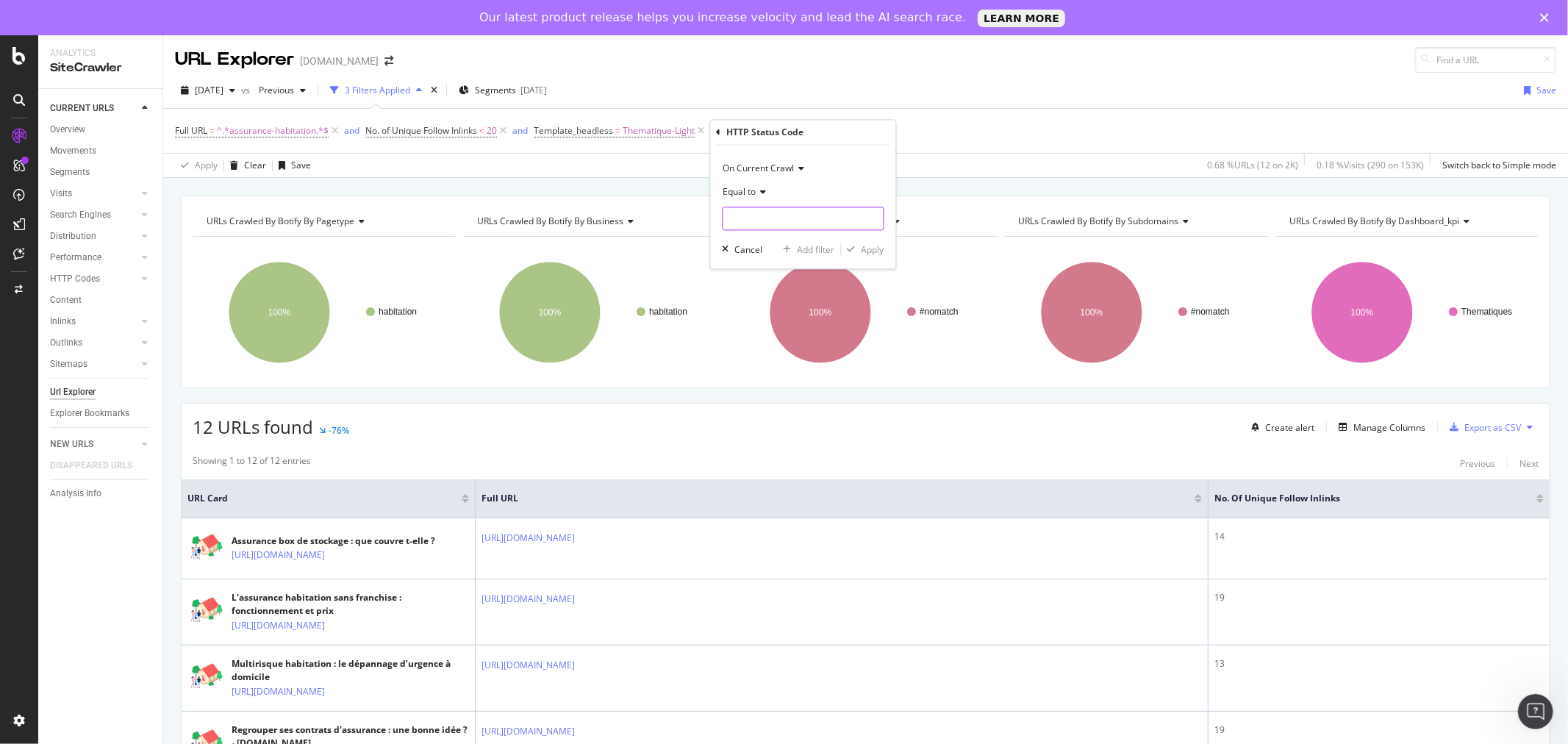
click at [754, 214] on input "number" at bounding box center [803, 218] width 161 height 23
click at [891, 134] on icon at bounding box center [888, 131] width 13 height 15
click at [1353, 425] on div "Manage Columns" at bounding box center [1389, 427] width 72 height 13
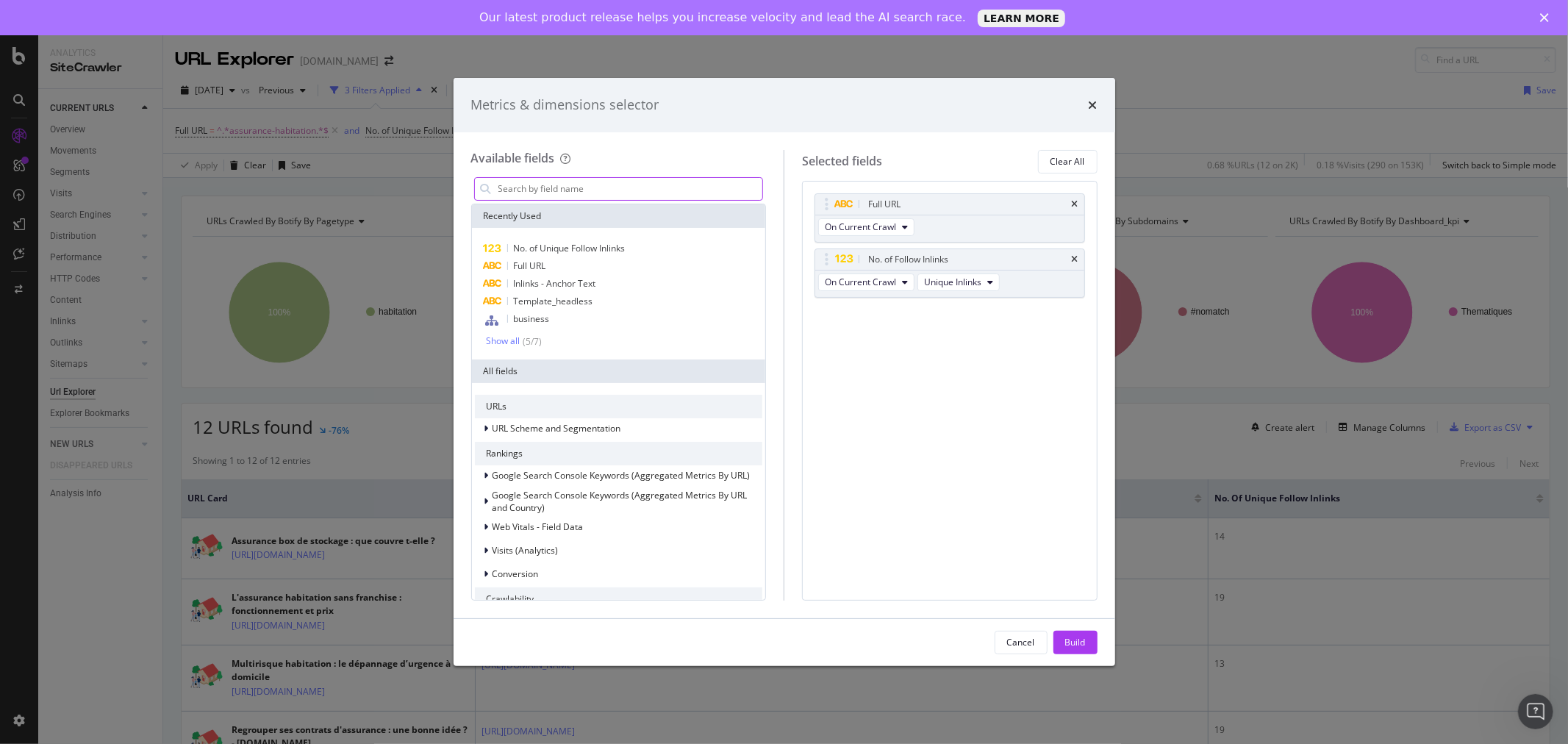
click at [588, 188] on input "modal" at bounding box center [630, 188] width 266 height 22
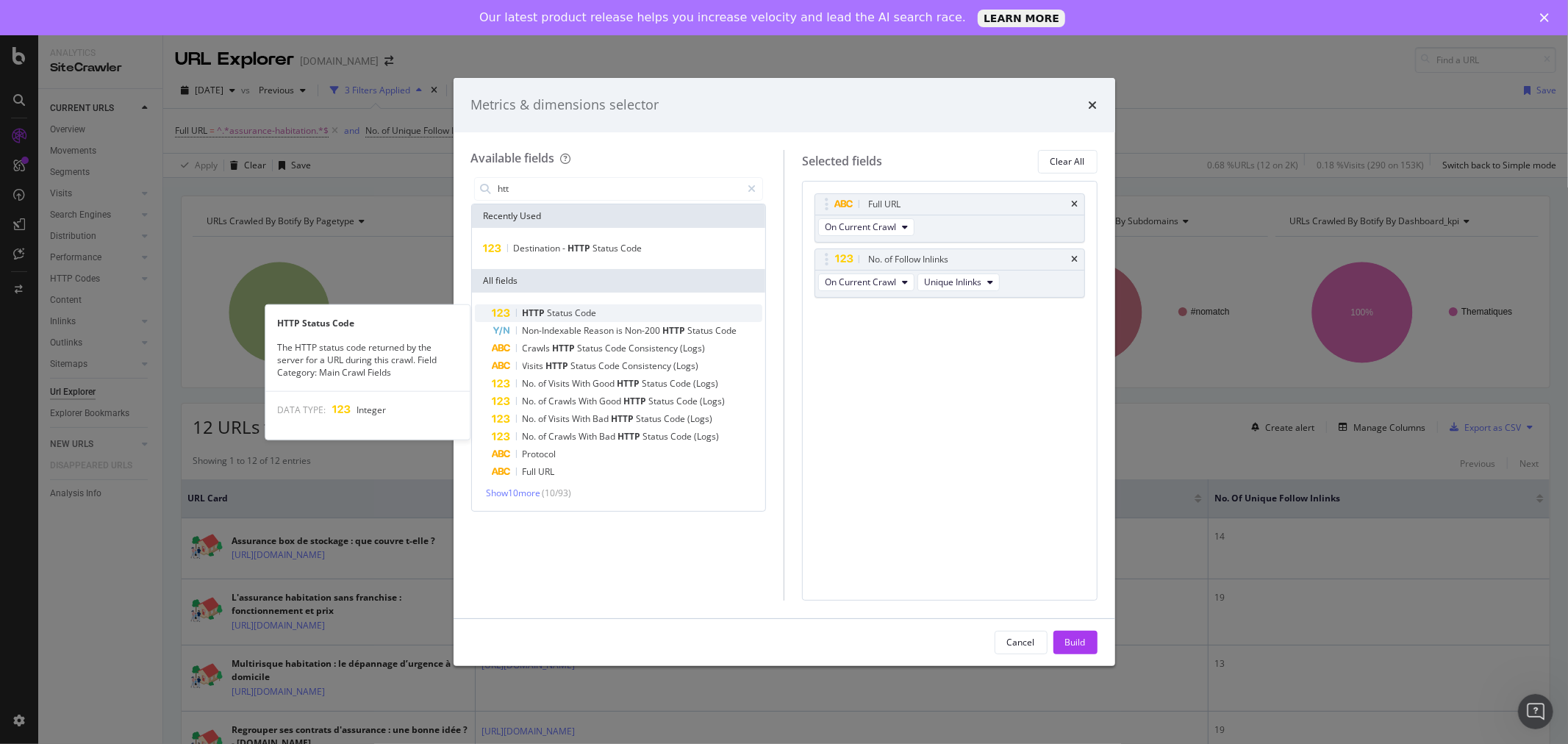
type input "htt"
click at [565, 312] on span "Status" at bounding box center [561, 312] width 28 height 13
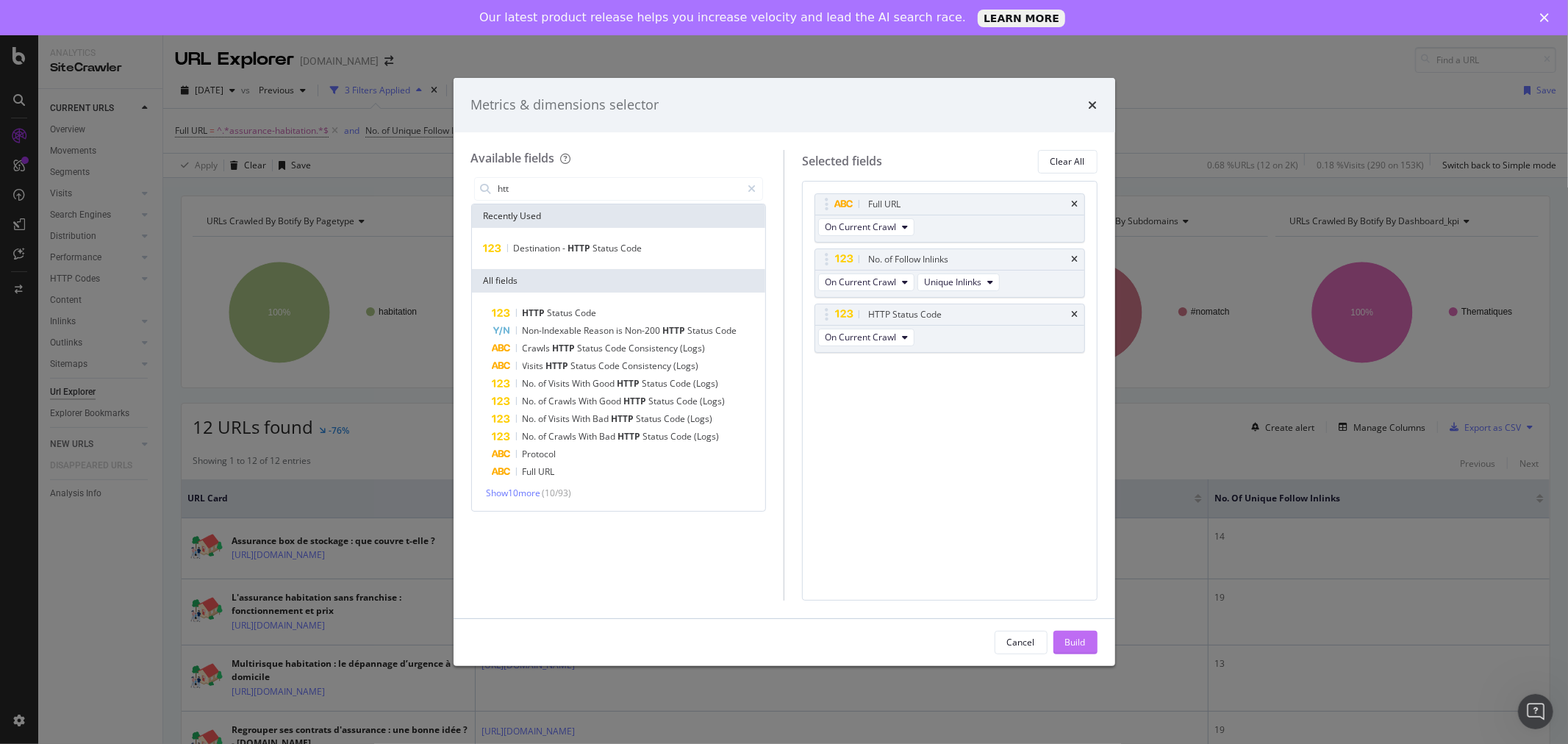
click at [1077, 642] on div "Build" at bounding box center [1075, 642] width 20 height 13
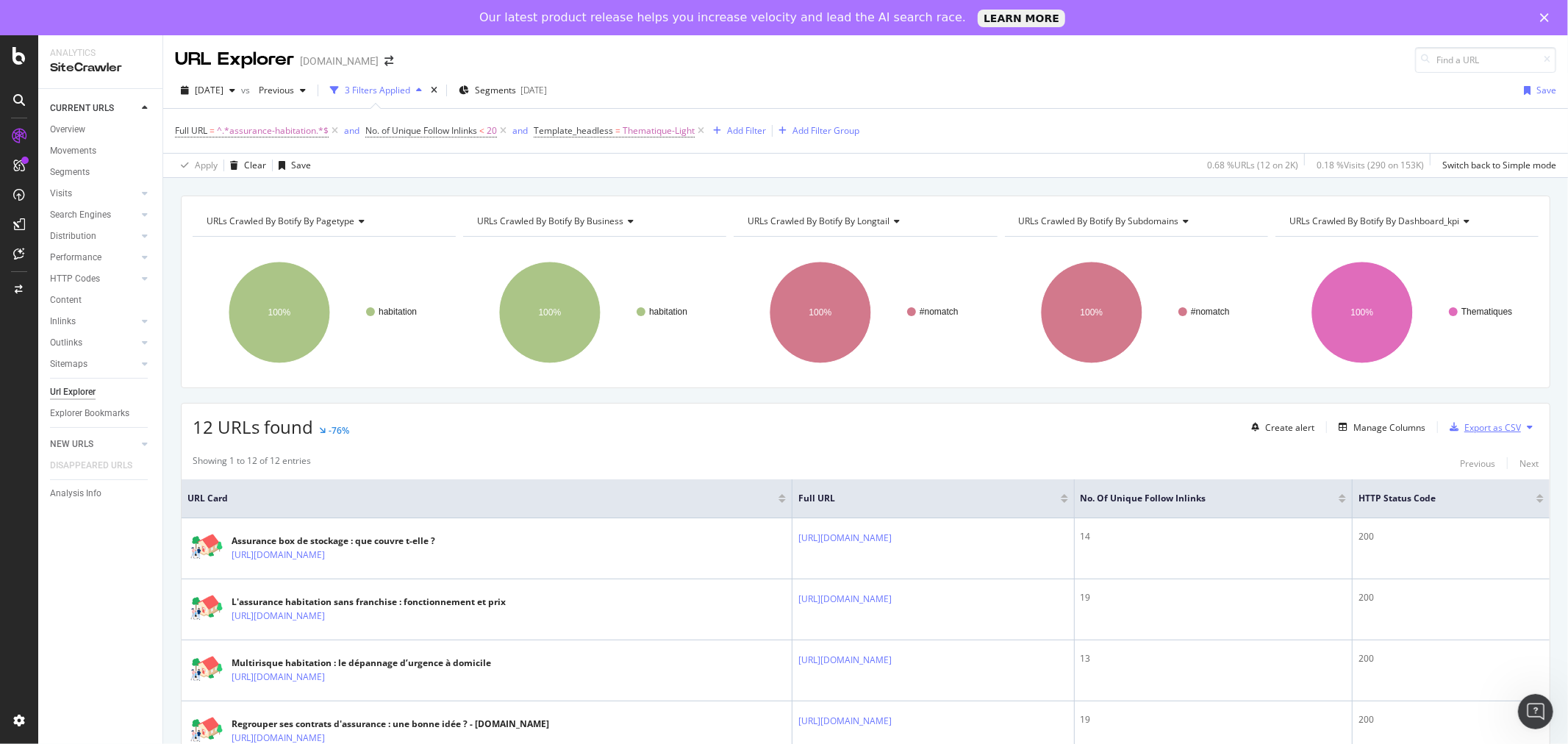
click at [1464, 429] on div "Export as CSV" at bounding box center [1492, 427] width 56 height 13
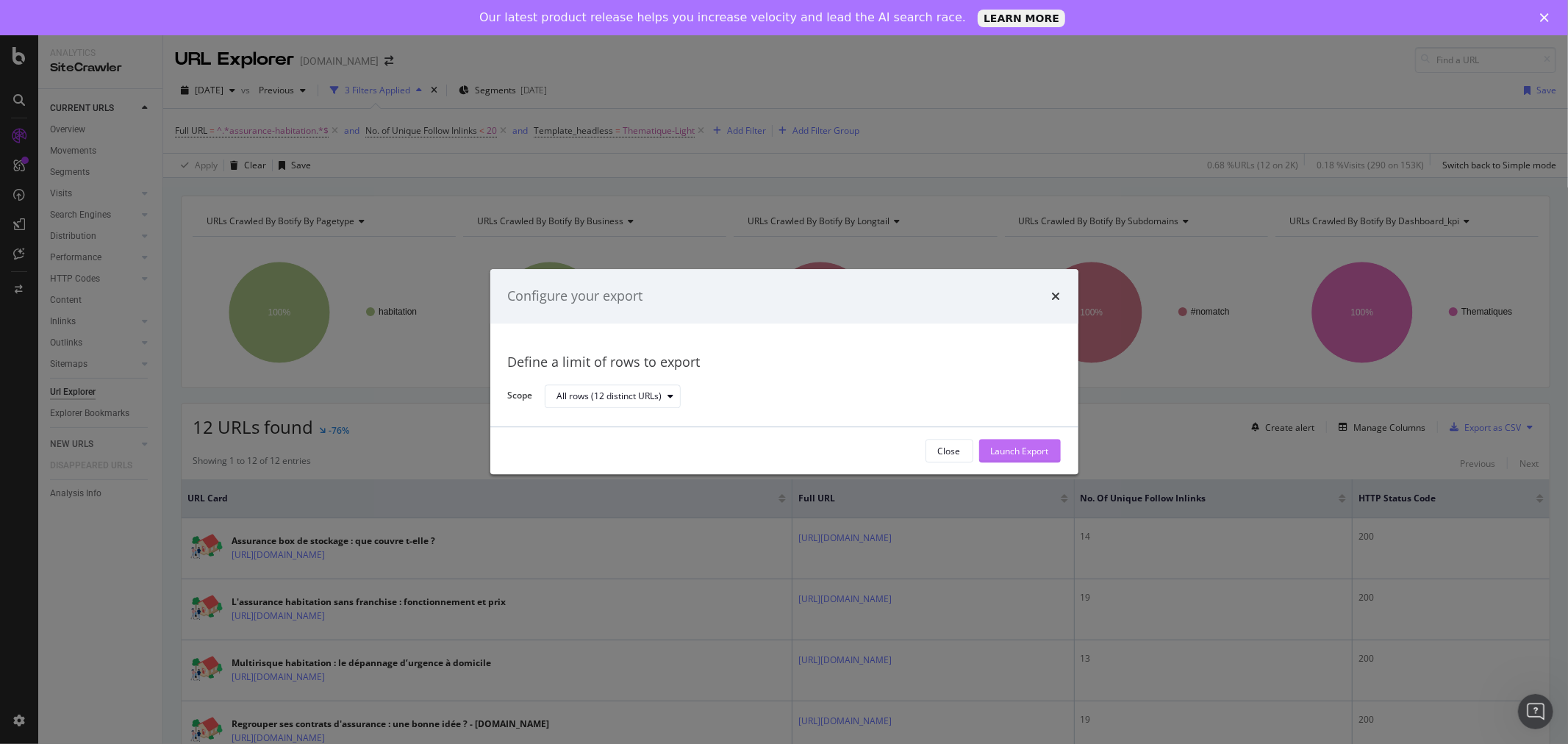
click at [1018, 448] on div "Launch Export" at bounding box center [1019, 450] width 58 height 13
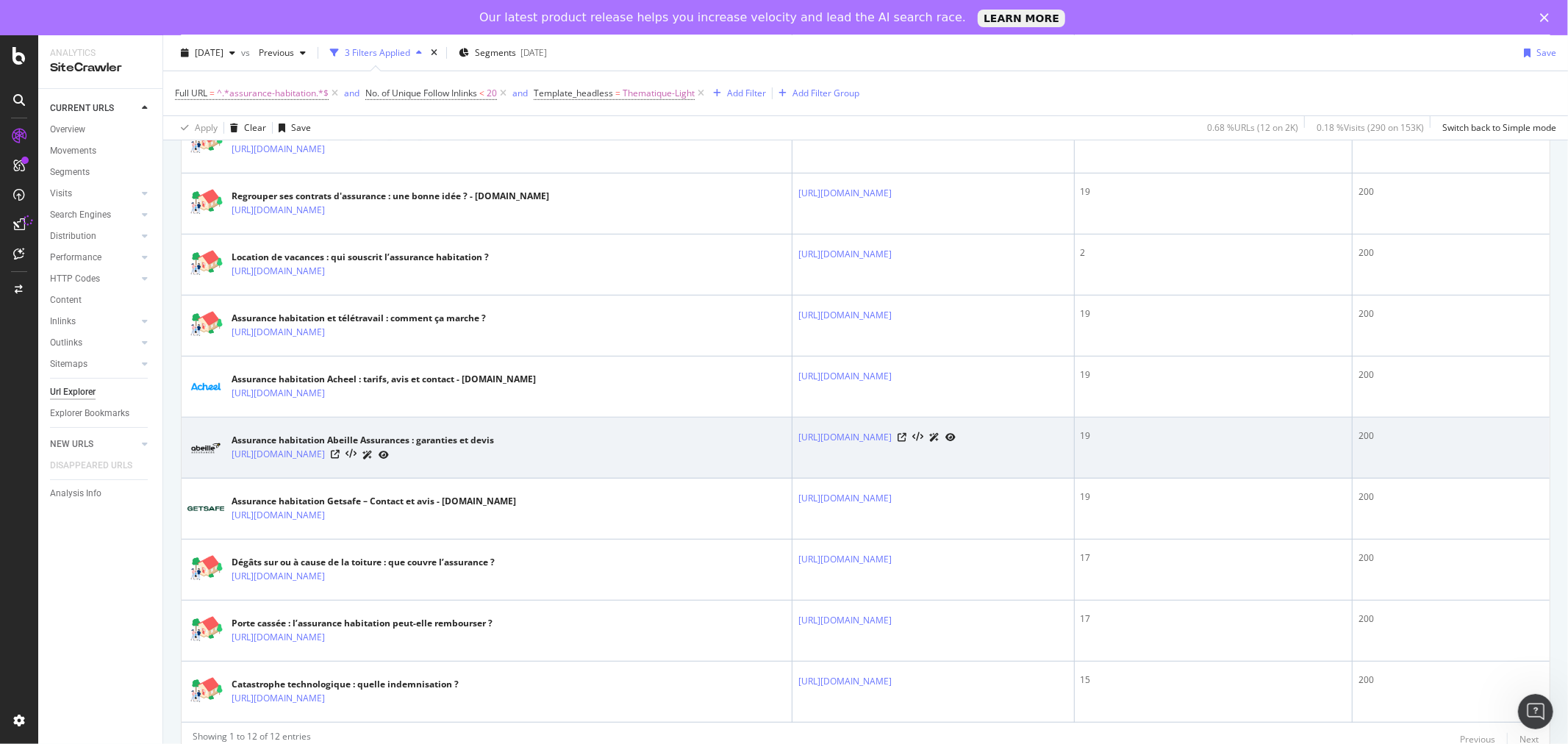
scroll to position [557, 0]
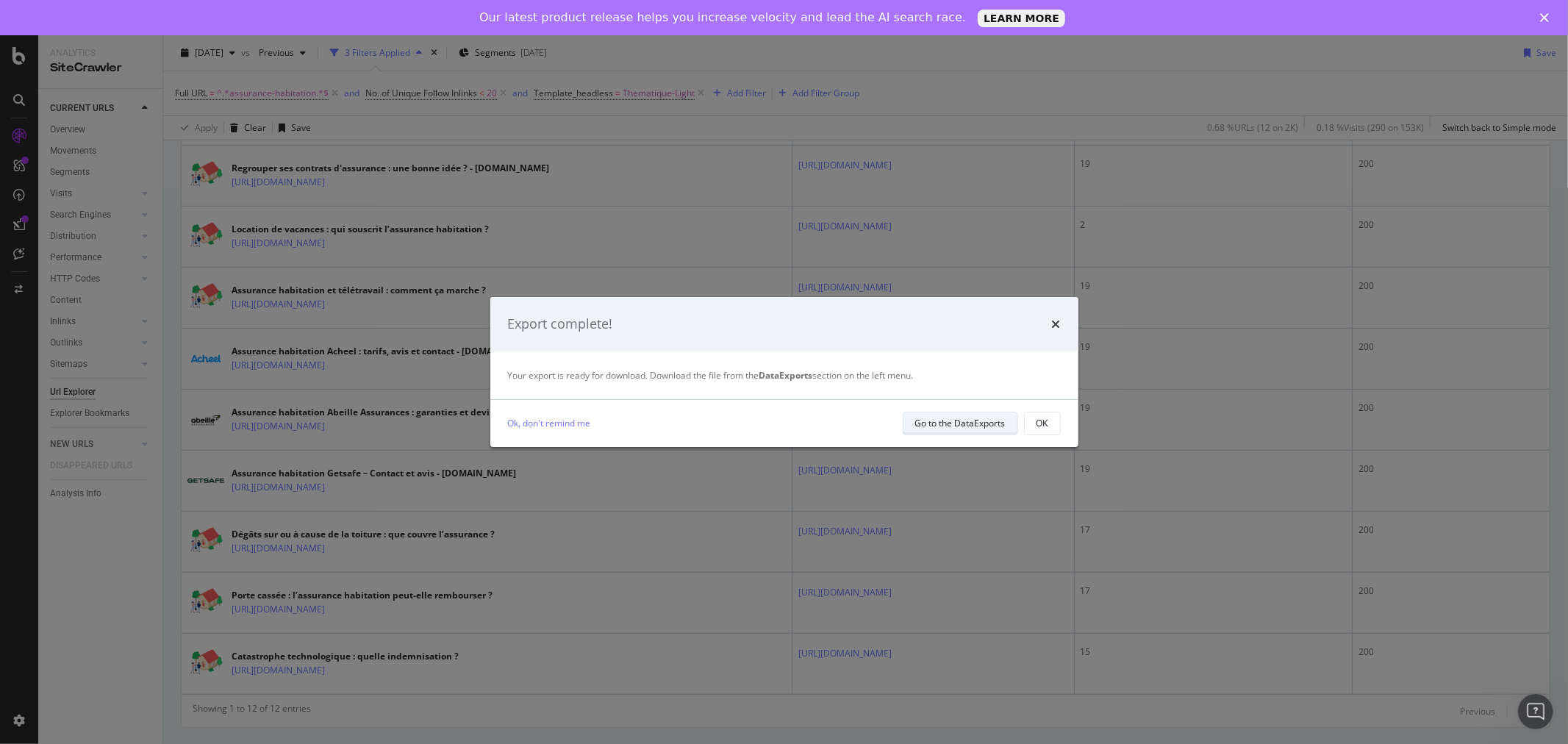
click at [980, 424] on div "Go to the DataExports" at bounding box center [960, 423] width 90 height 13
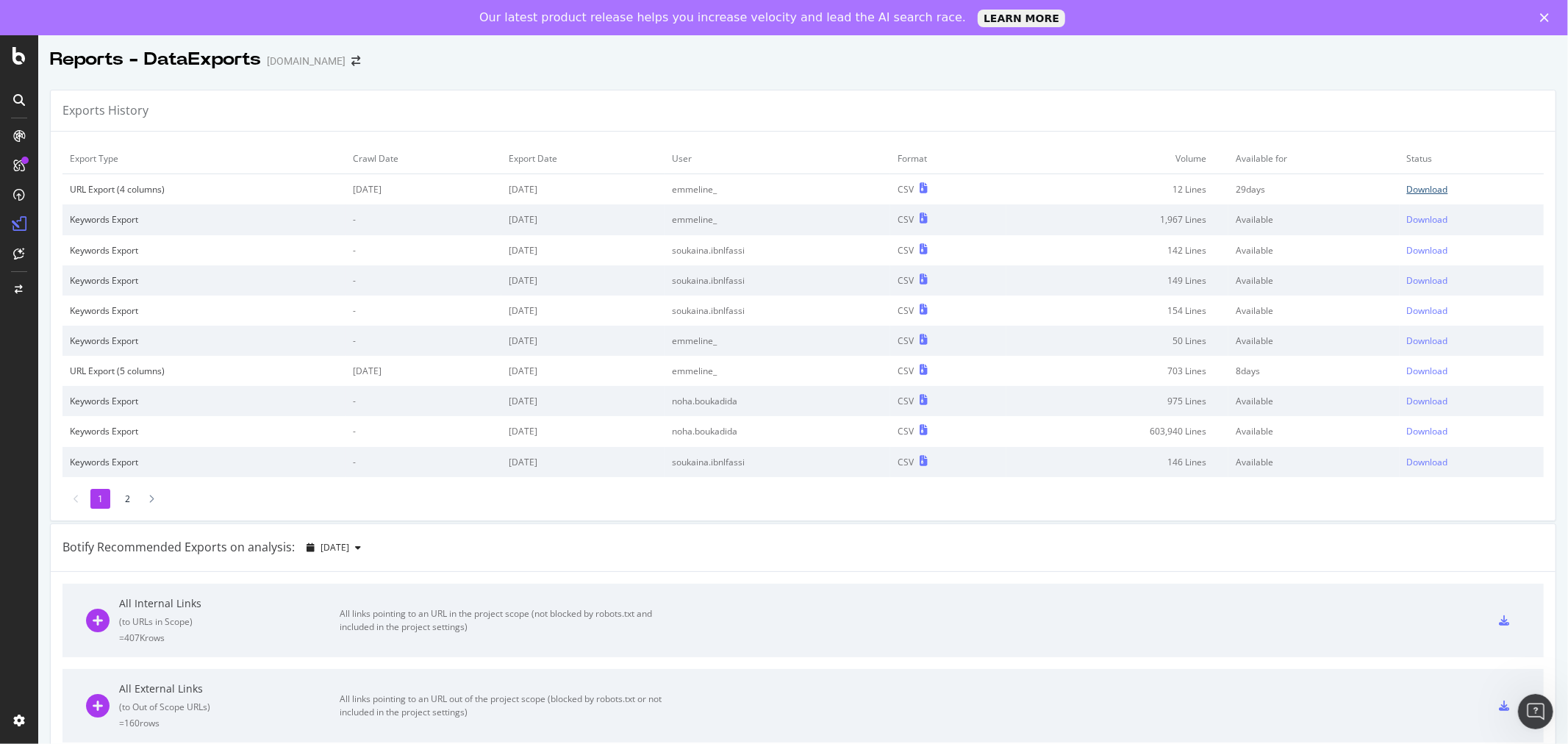
click at [1408, 192] on div "Download" at bounding box center [1427, 189] width 41 height 13
